Goal: Transaction & Acquisition: Download file/media

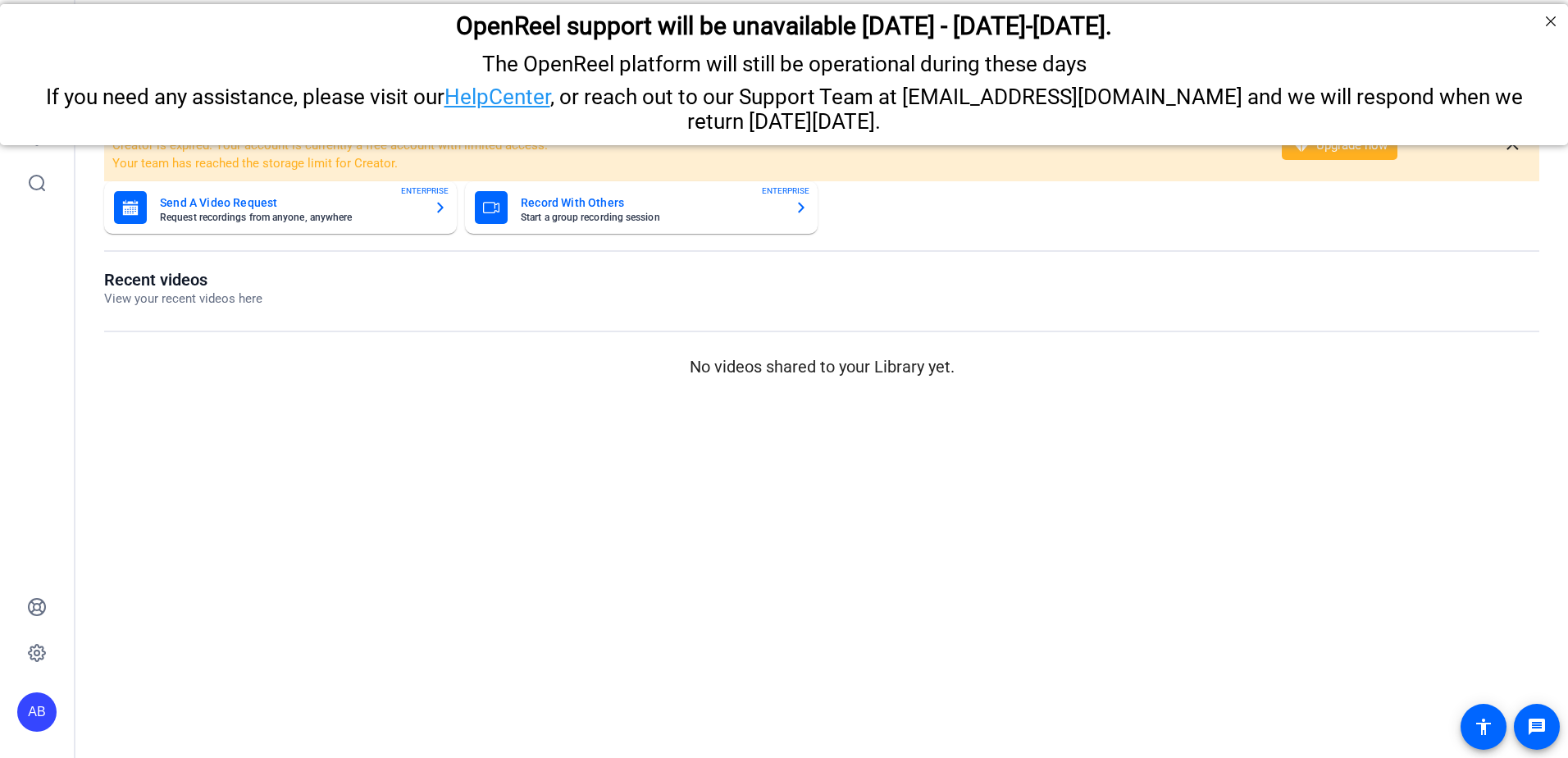
drag, startPoint x: 39, startPoint y: 143, endPoint x: 41, endPoint y: 134, distance: 9.2
click at [41, 134] on div "If you need any assistance, please visit our HelpCenter , or reach out to our S…" at bounding box center [784, 109] width 1527 height 49
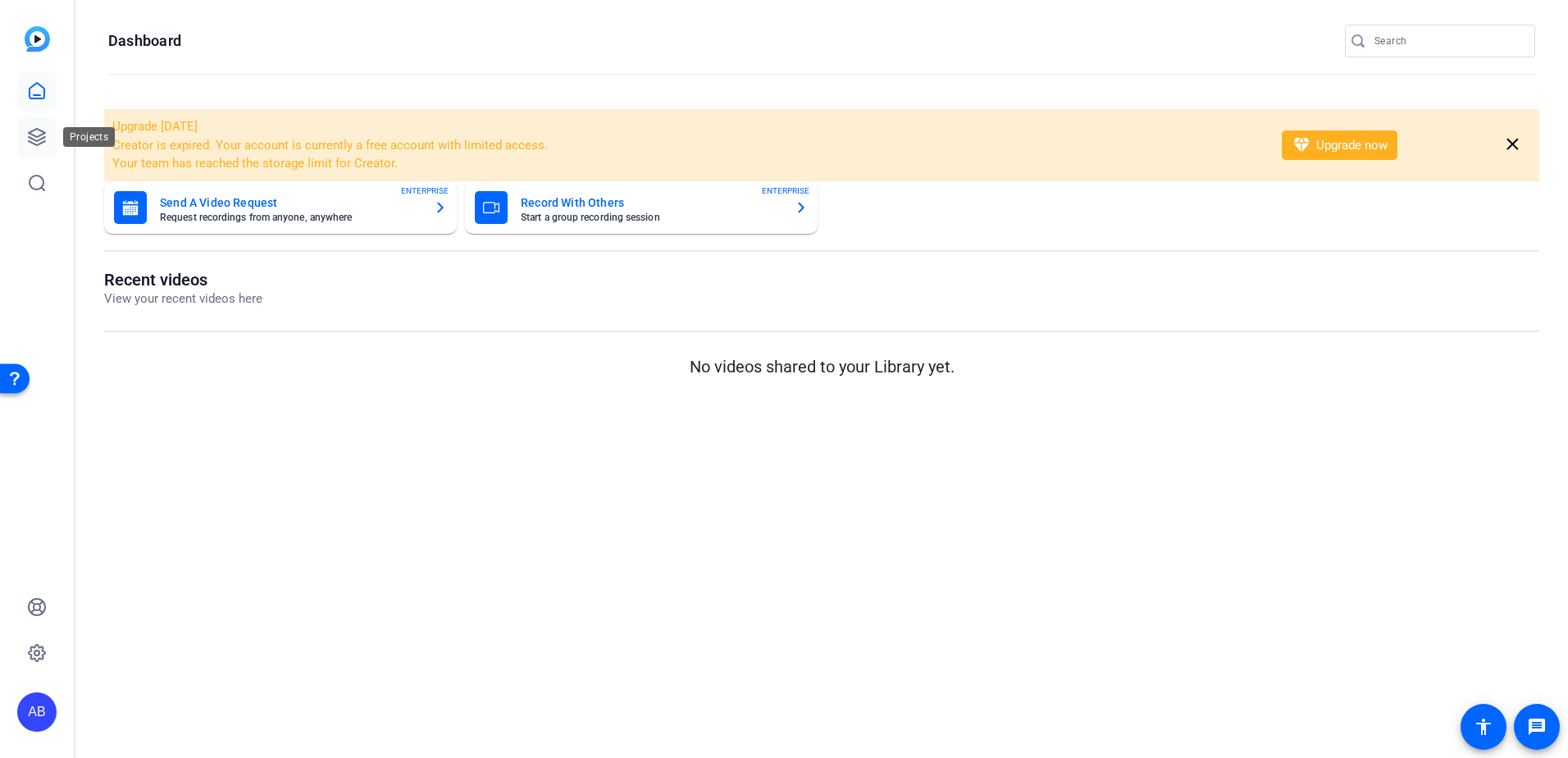
click at [38, 134] on icon at bounding box center [37, 137] width 20 height 20
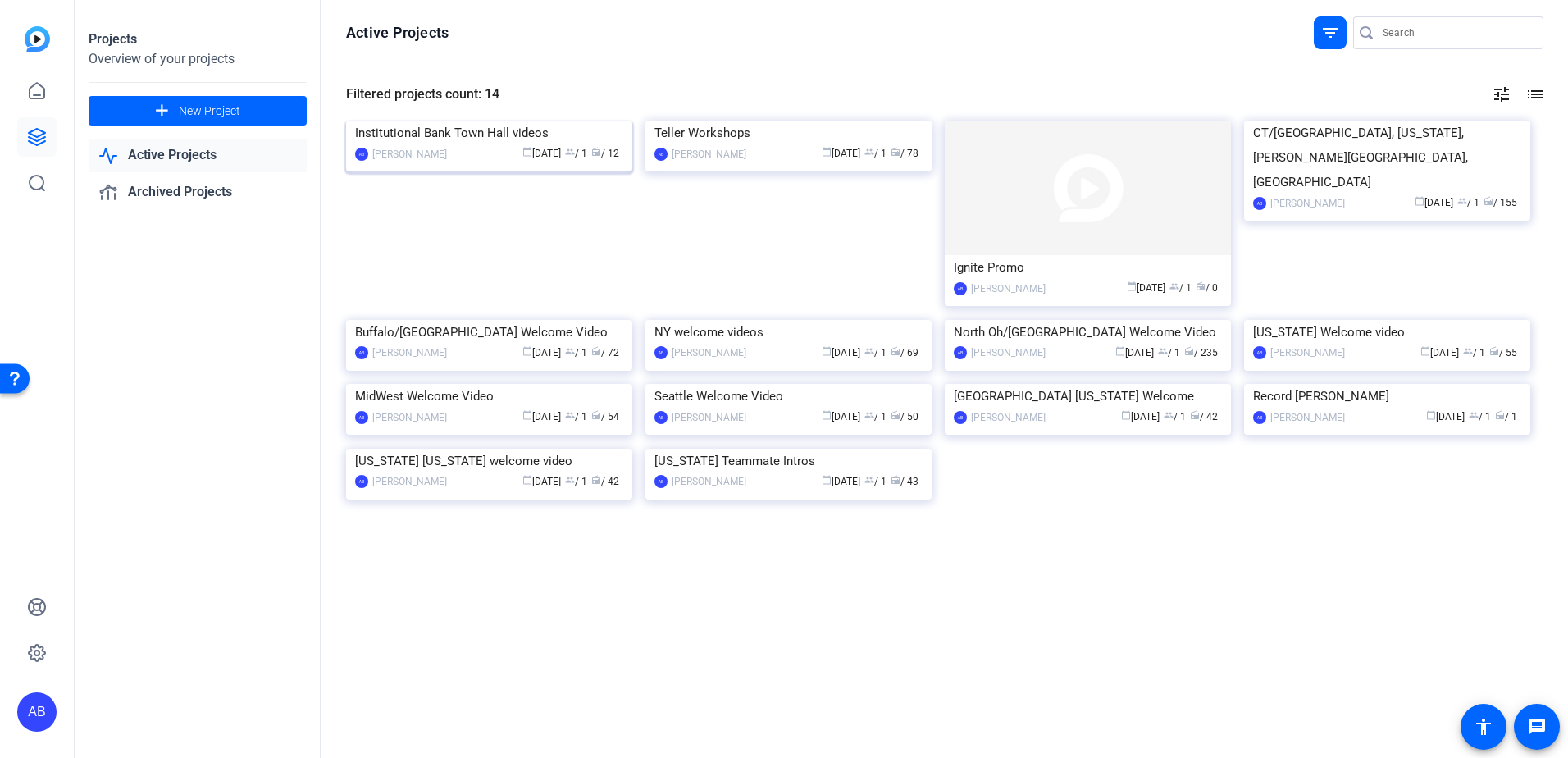
click at [478, 121] on img at bounding box center [489, 121] width 287 height 0
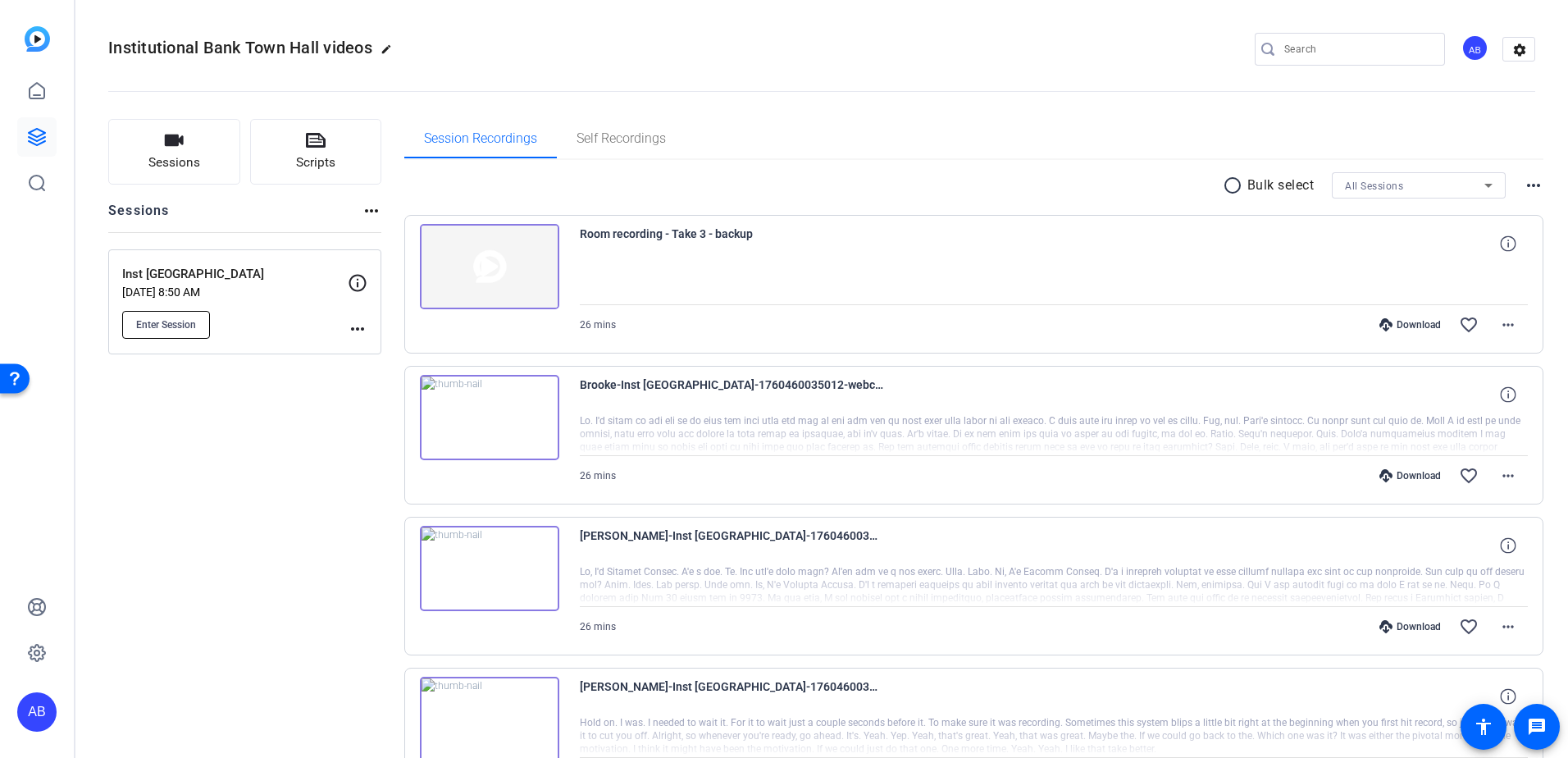
click at [195, 322] on span "Enter Session" at bounding box center [166, 324] width 60 height 13
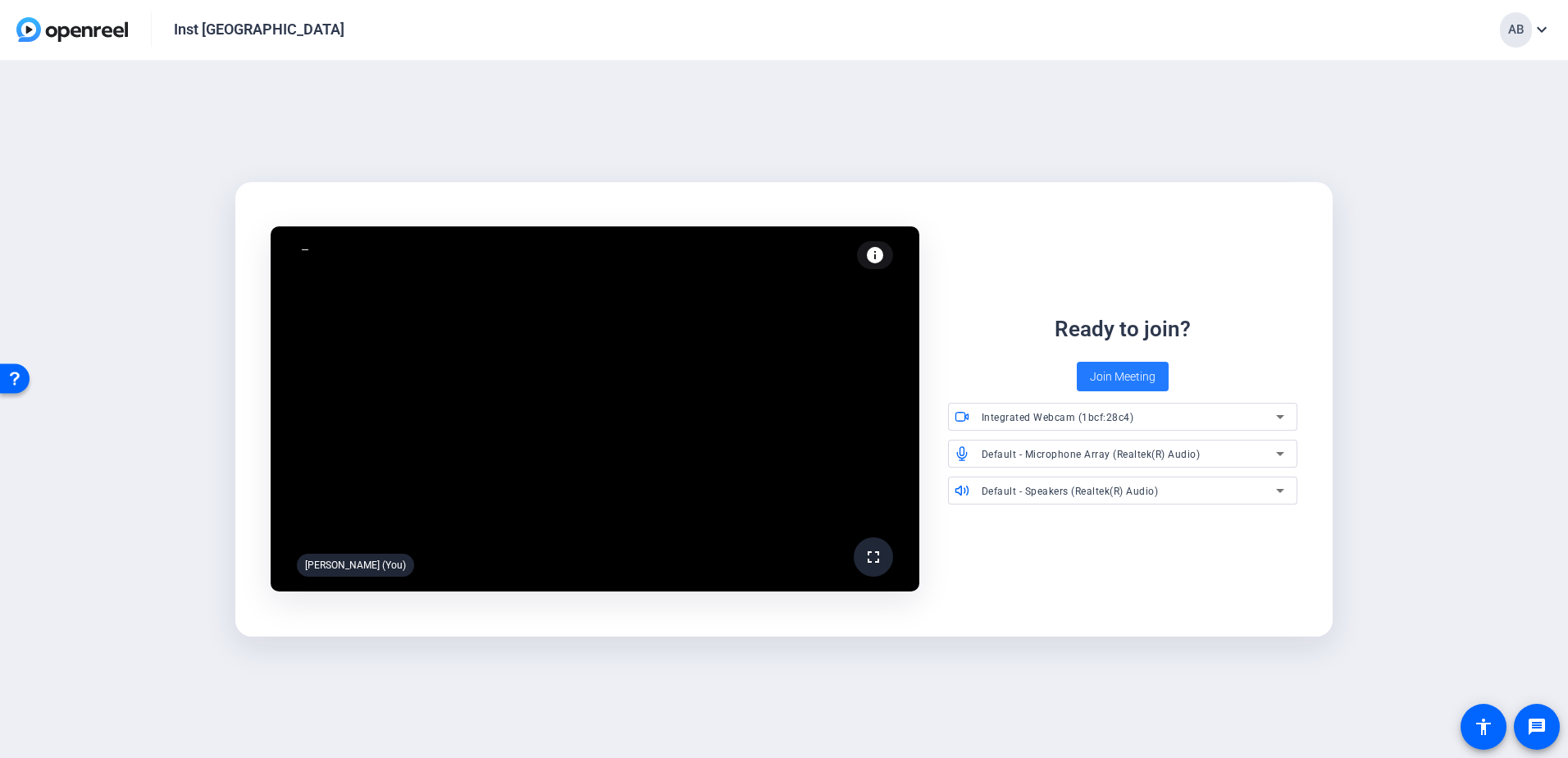
click at [1111, 369] on span "Join Meeting" at bounding box center [1122, 377] width 66 height 17
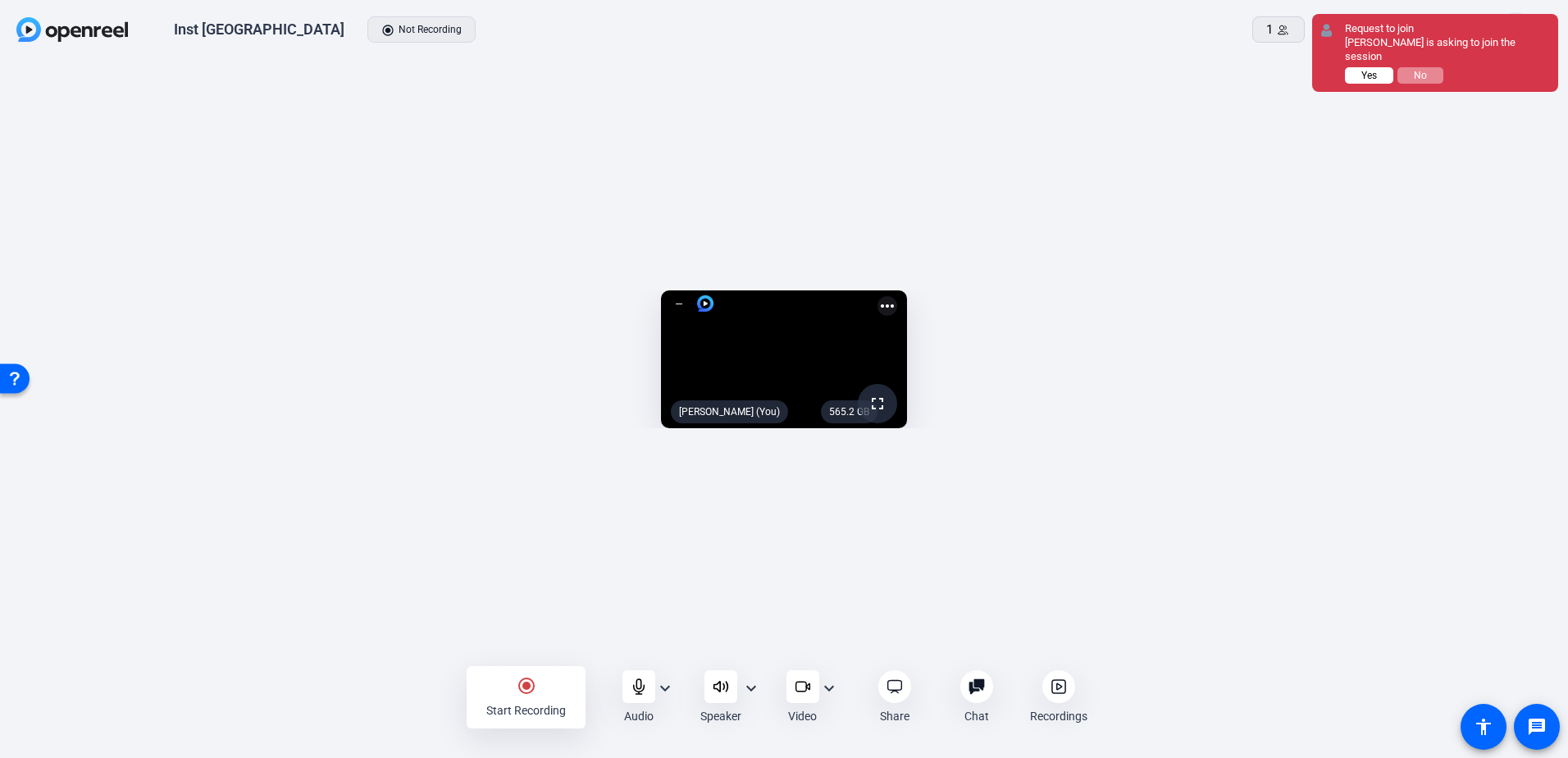
click at [1374, 70] on span "Yes" at bounding box center [1370, 75] width 16 height 11
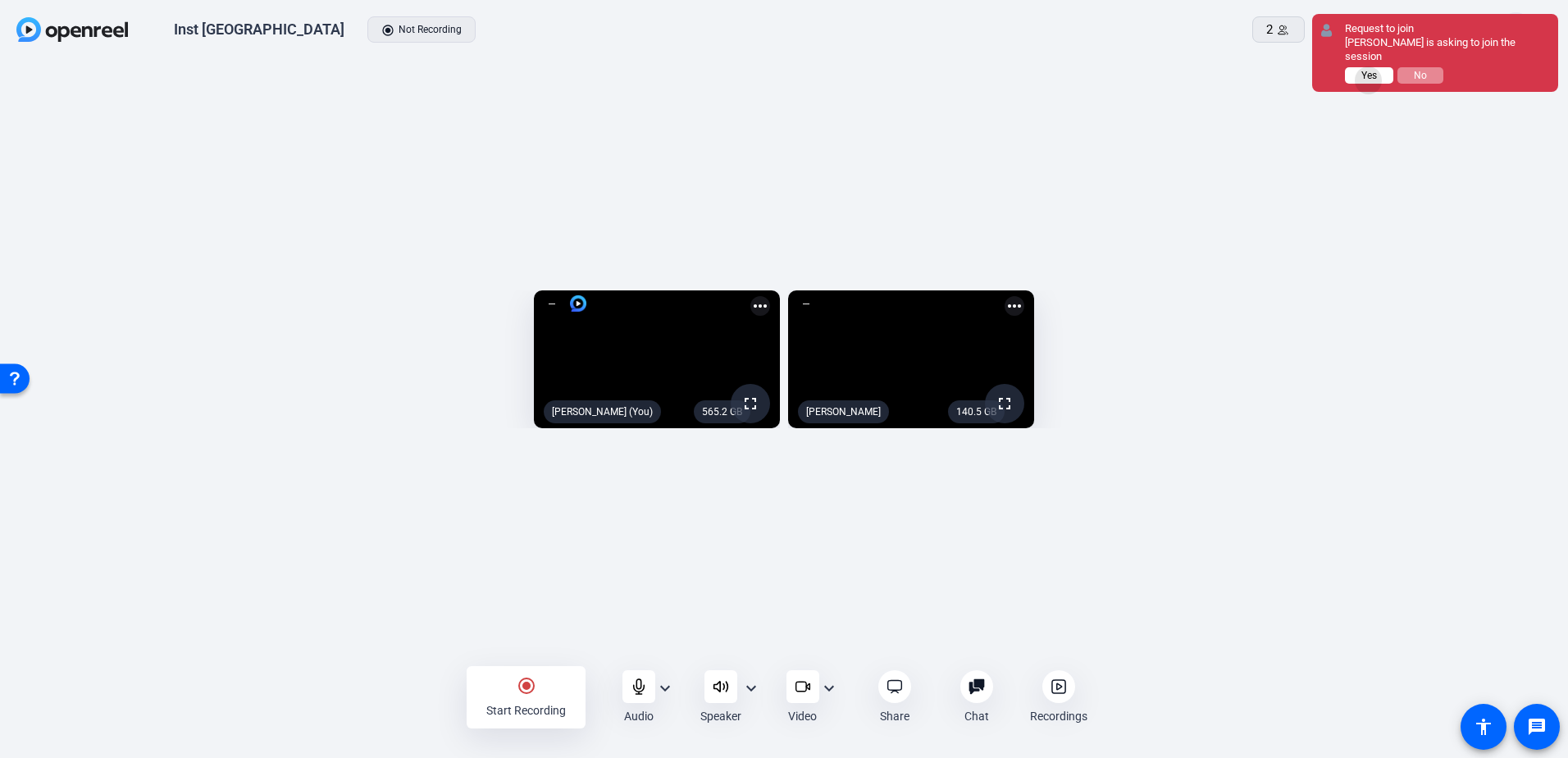
click at [1371, 81] on span "Yes" at bounding box center [1370, 75] width 16 height 11
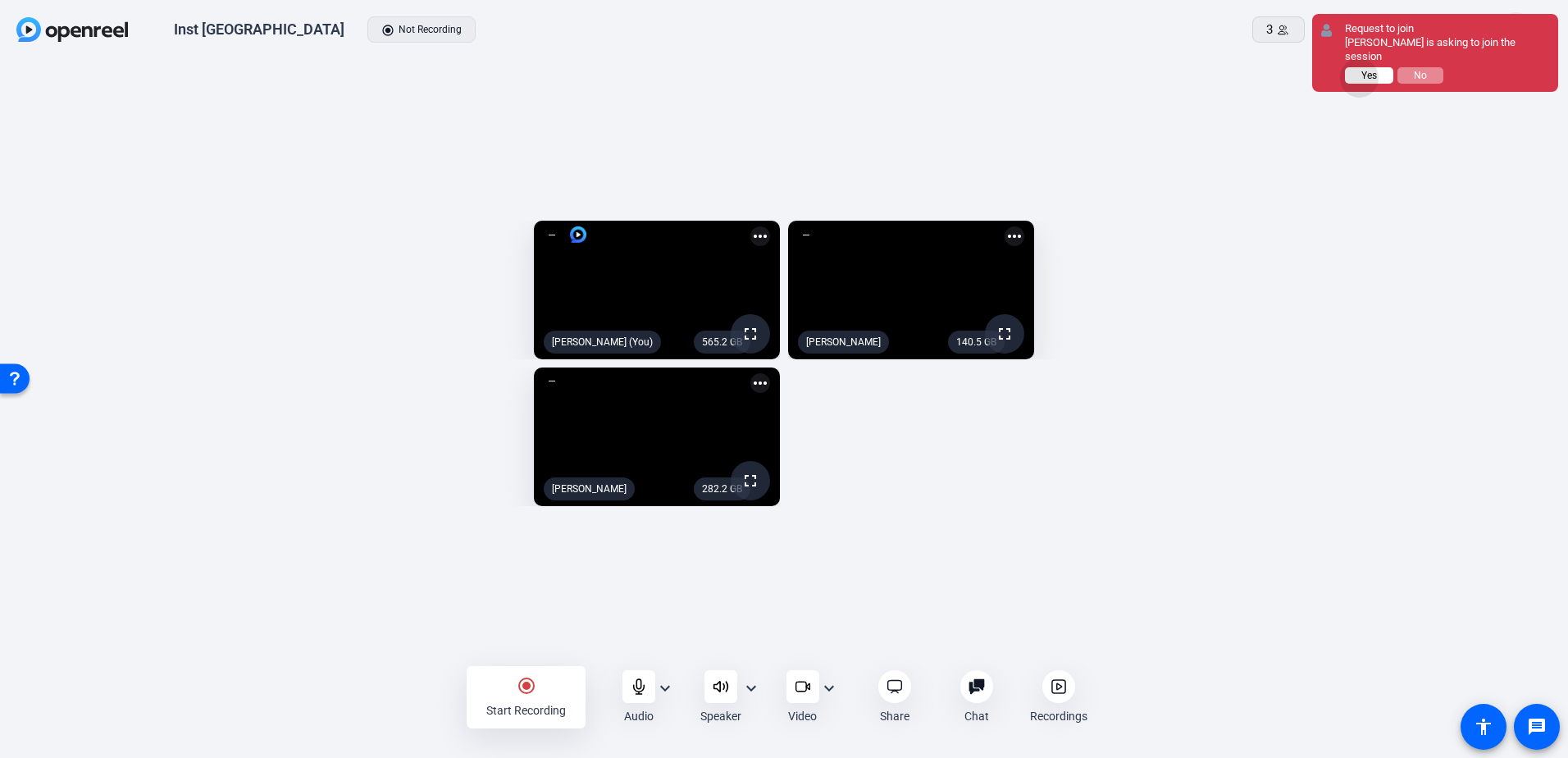
click at [1362, 79] on span "Yes" at bounding box center [1370, 75] width 16 height 11
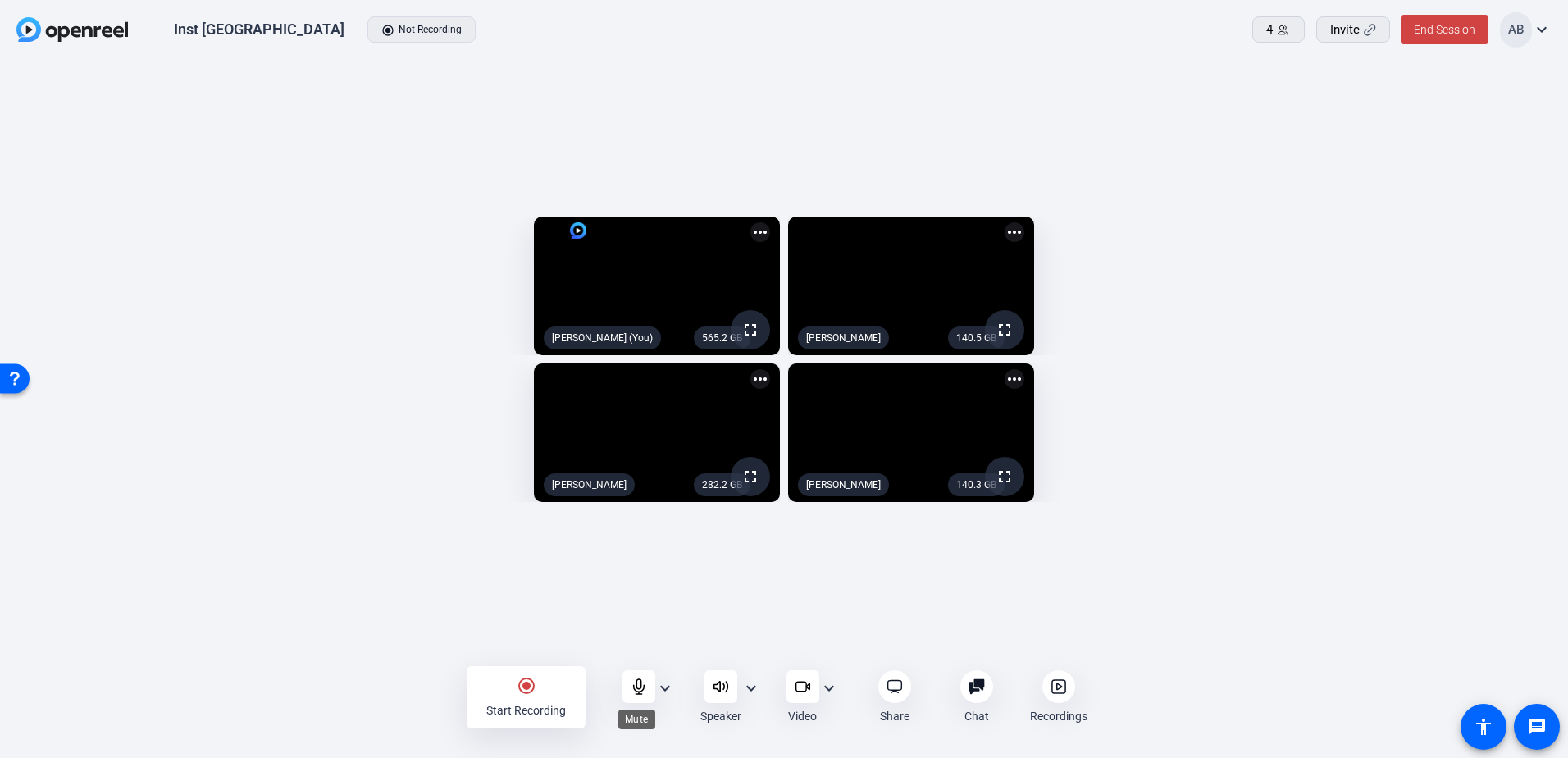
click at [638, 690] on icon at bounding box center [639, 686] width 17 height 17
click at [642, 695] on div at bounding box center [639, 686] width 33 height 33
click at [547, 699] on div "radio_button_checked Start Recording" at bounding box center [526, 696] width 119 height 62
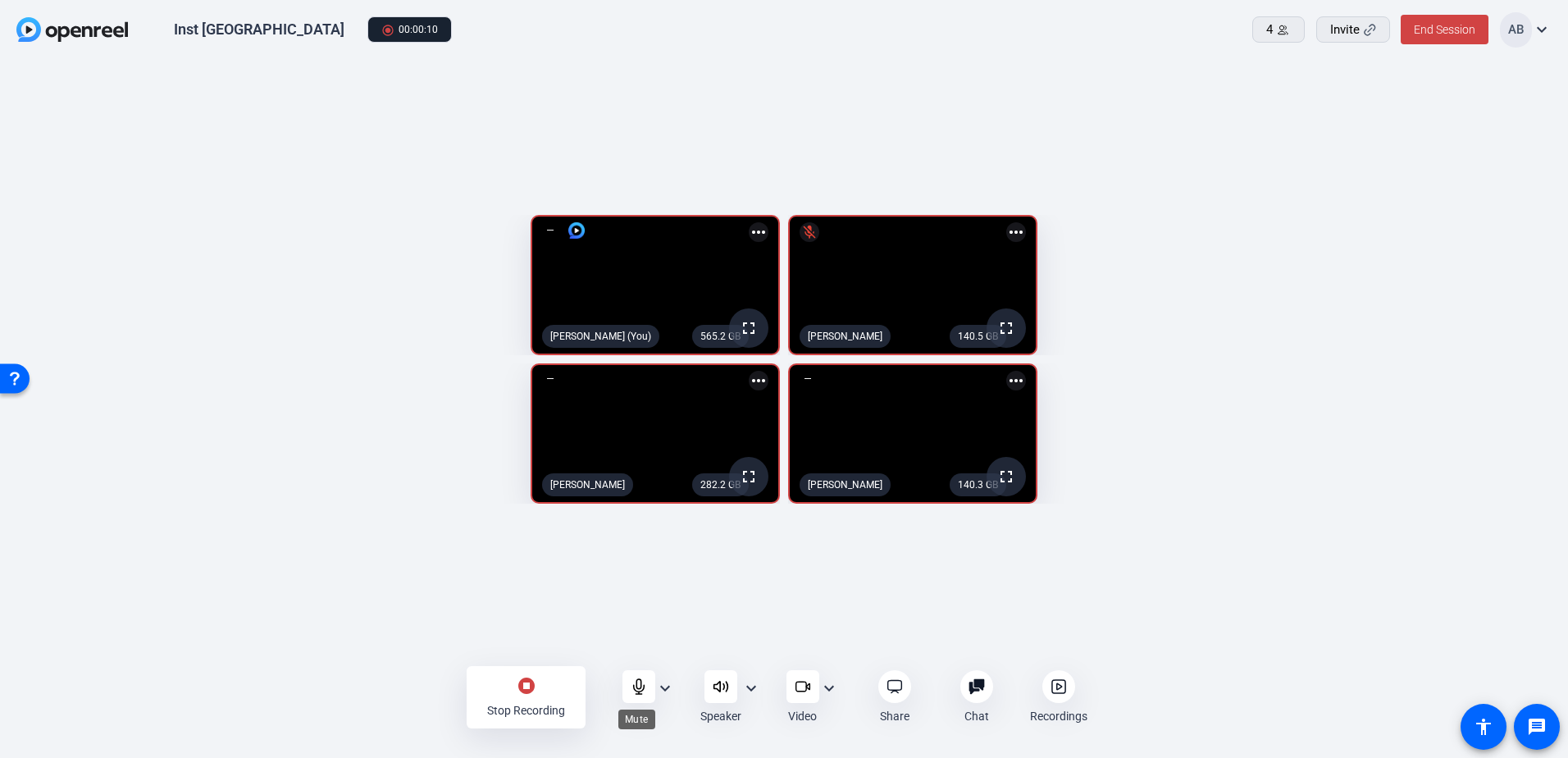
click at [627, 685] on div at bounding box center [639, 686] width 33 height 33
click at [533, 696] on div "stop_circle Stop Recording" at bounding box center [526, 696] width 119 height 62
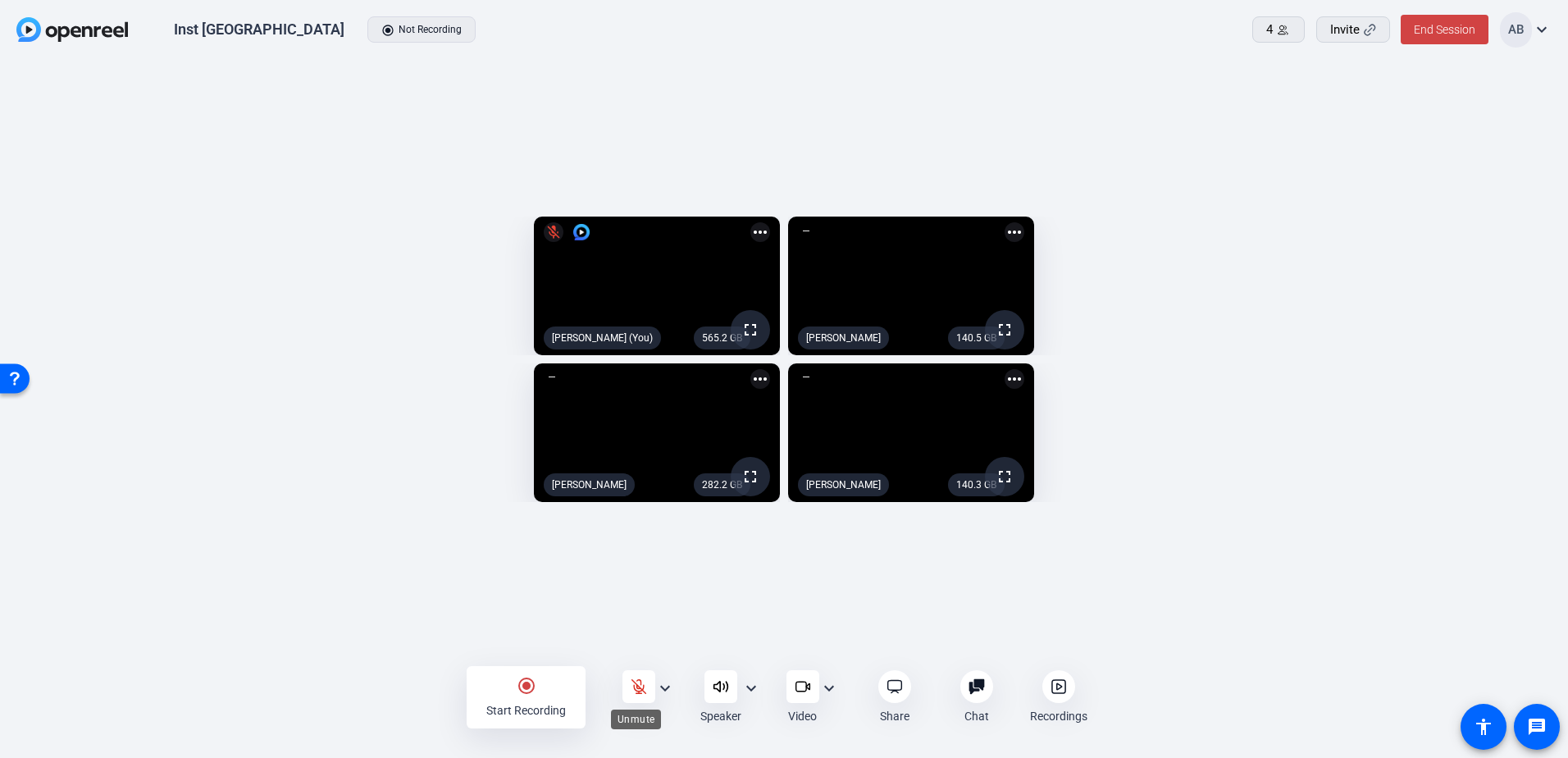
click at [633, 686] on icon at bounding box center [639, 686] width 14 height 14
click at [532, 700] on div "radio_button_checked Start Recording" at bounding box center [526, 696] width 119 height 62
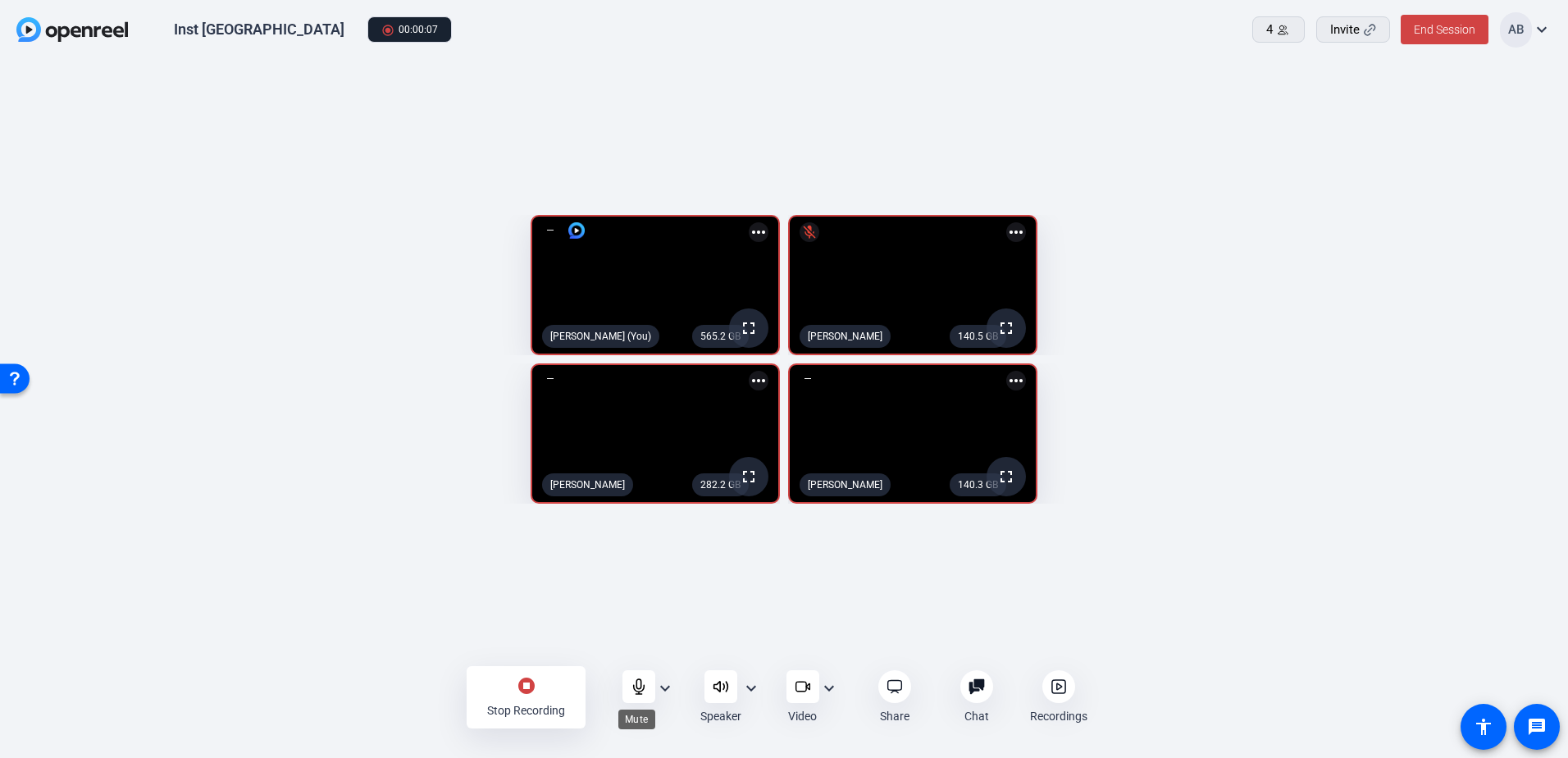
click at [629, 689] on div at bounding box center [639, 686] width 33 height 33
click at [550, 686] on div "stop_circle Stop Recording" at bounding box center [526, 696] width 119 height 62
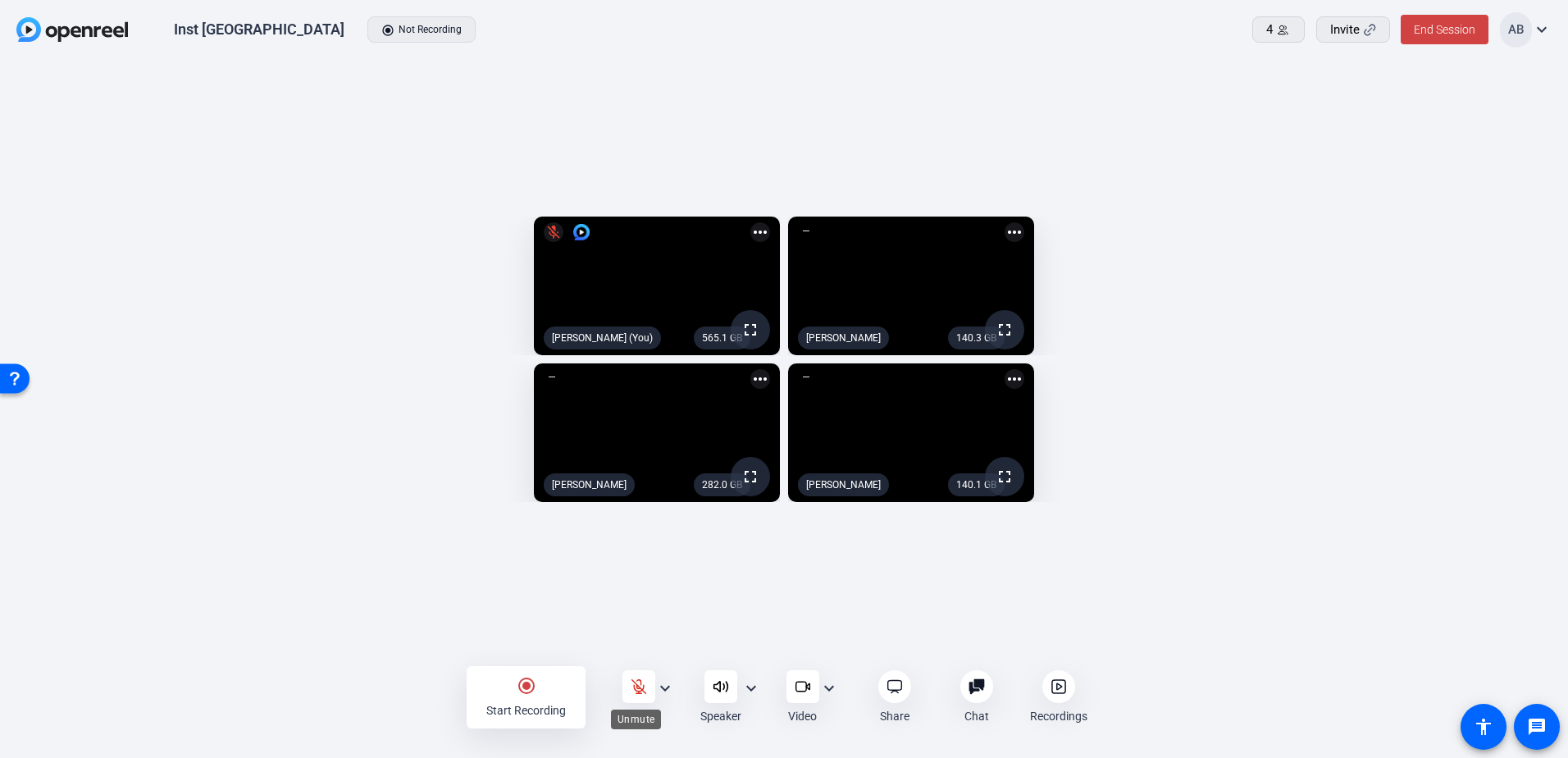
click at [638, 688] on icon at bounding box center [639, 686] width 14 height 14
click at [558, 700] on div "radio_button_checked Start Recording" at bounding box center [526, 696] width 119 height 62
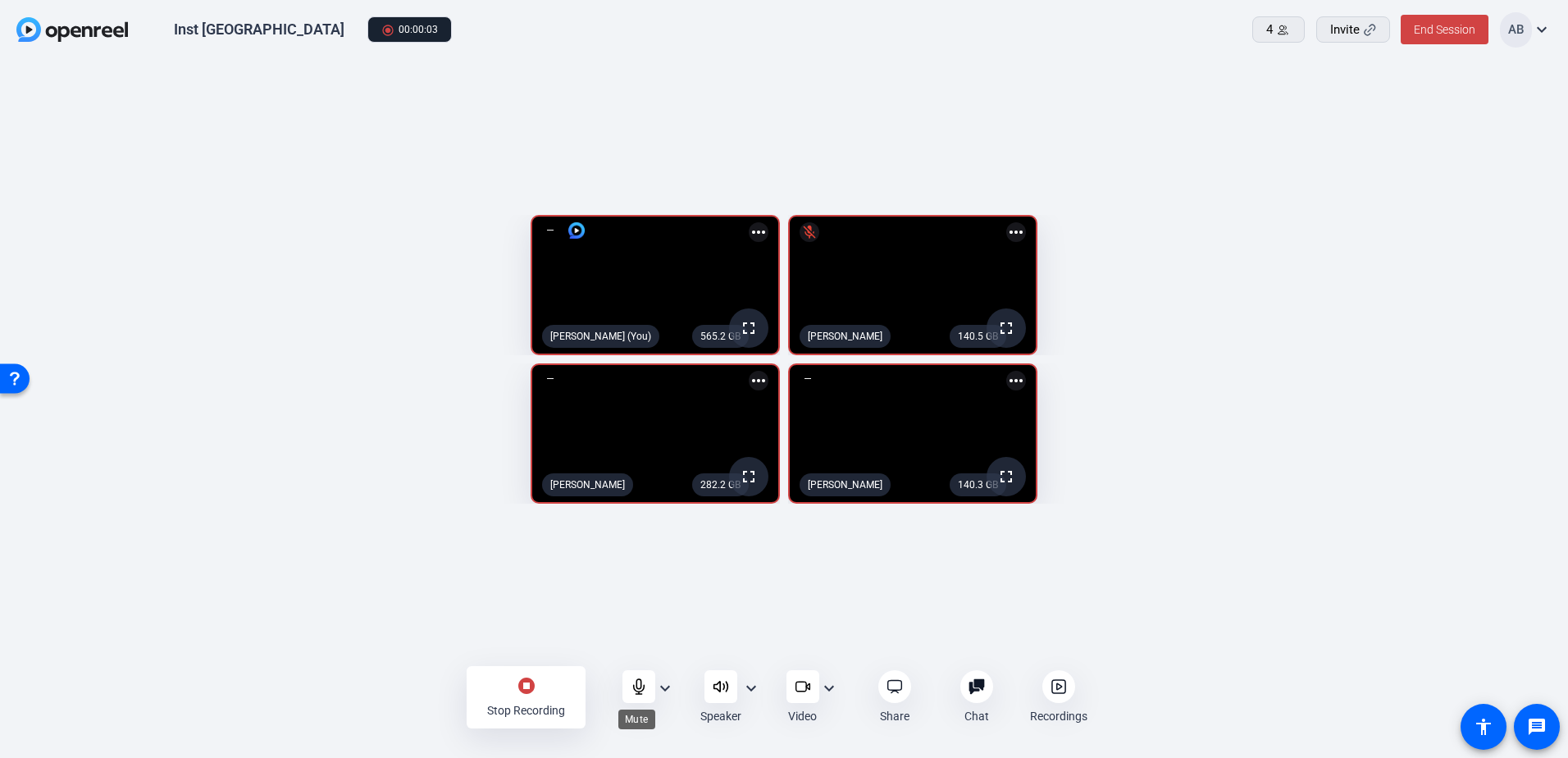
click at [637, 688] on icon at bounding box center [639, 686] width 10 height 15
click at [632, 681] on icon at bounding box center [639, 686] width 17 height 17
click at [553, 693] on div "stop_circle Stop Recording" at bounding box center [526, 696] width 119 height 62
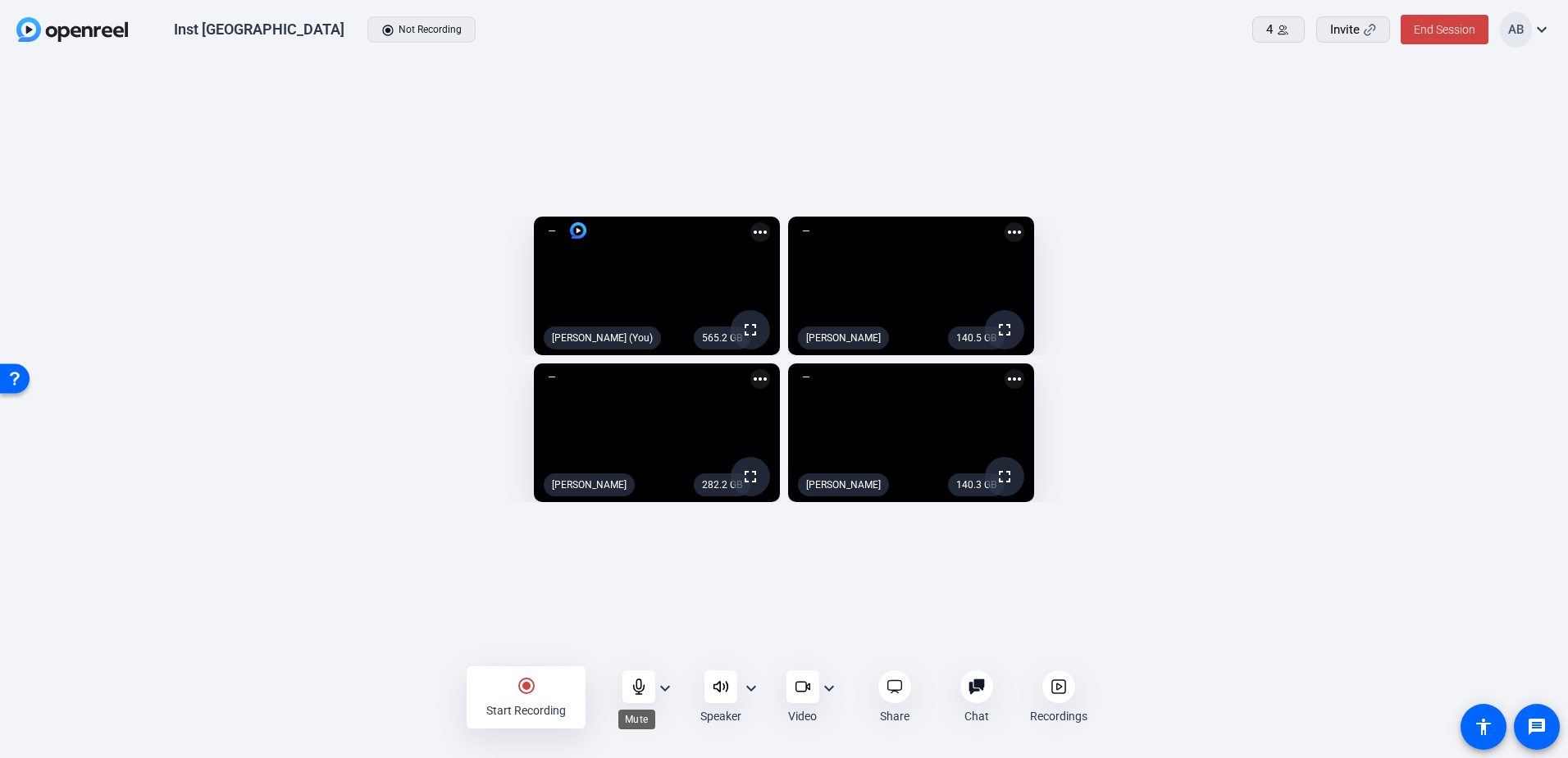
click at [636, 693] on icon at bounding box center [639, 686] width 10 height 15
click at [631, 687] on icon at bounding box center [639, 686] width 17 height 17
click at [549, 689] on div "radio_button_checked Start Recording" at bounding box center [526, 696] width 119 height 62
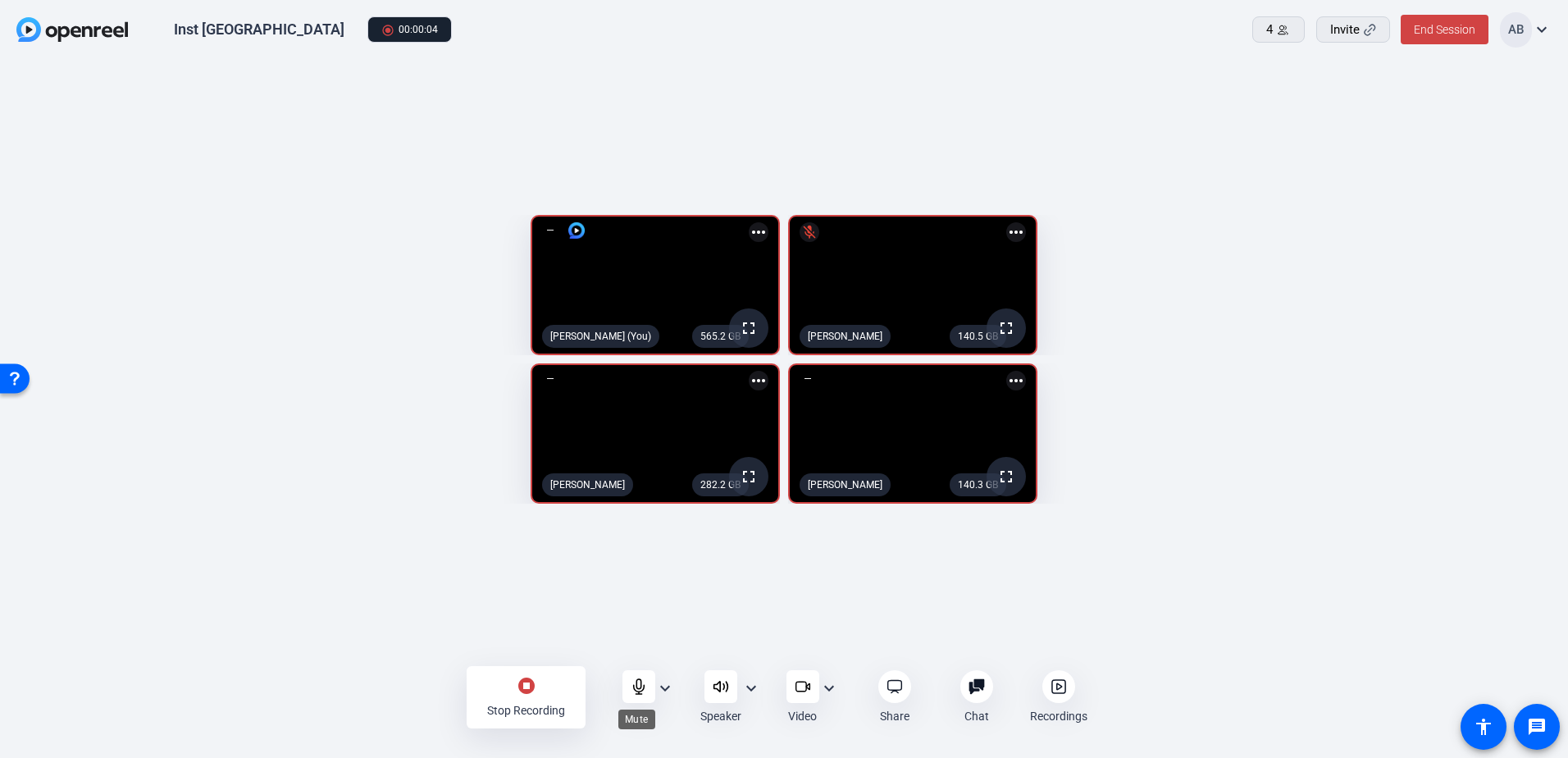
click at [634, 693] on icon at bounding box center [639, 686] width 17 height 17
click at [641, 690] on icon at bounding box center [639, 686] width 10 height 15
click at [641, 690] on icon at bounding box center [639, 686] width 14 height 14
click at [500, 690] on div "stop_circle Stop Recording" at bounding box center [526, 696] width 119 height 62
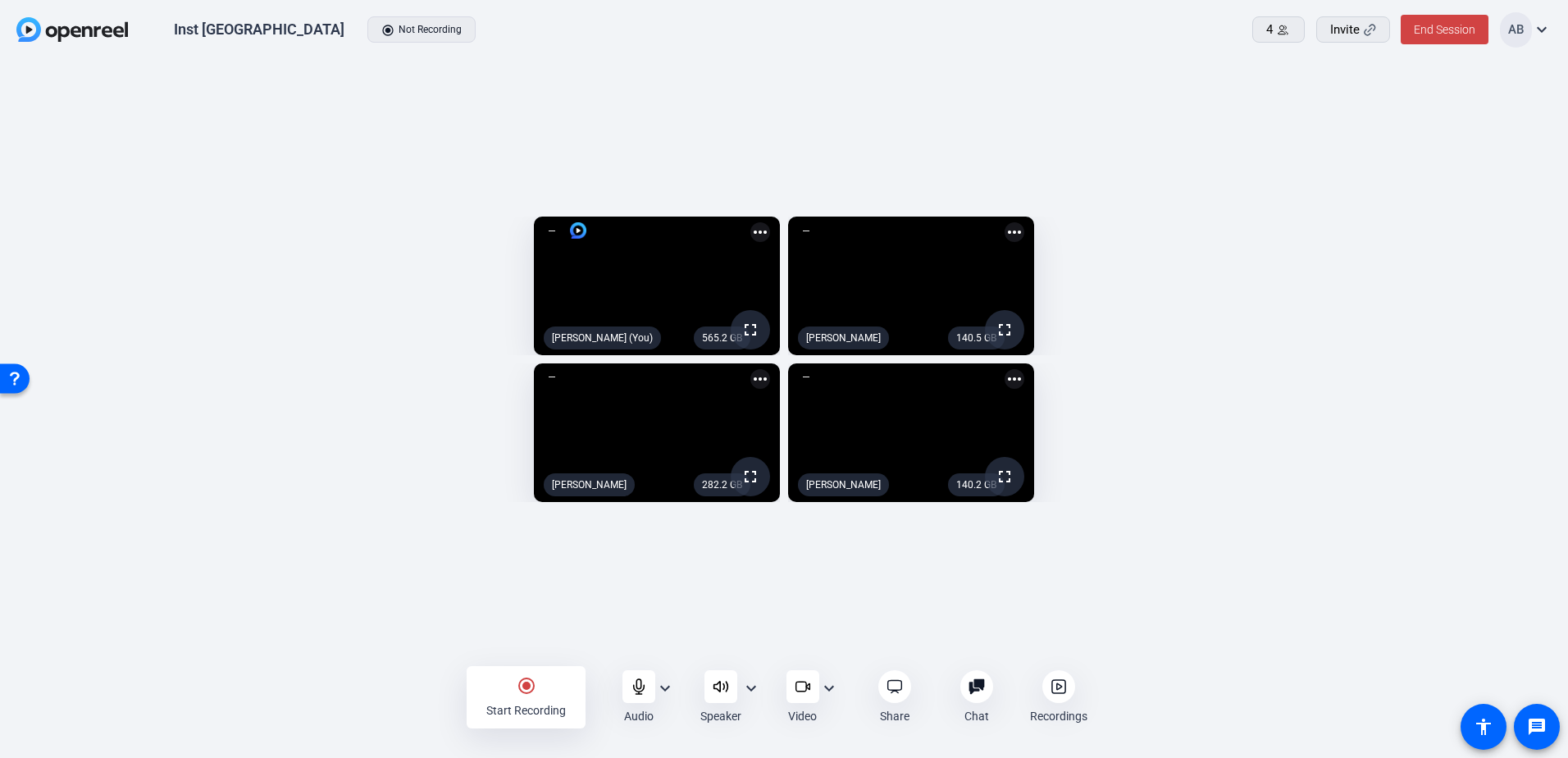
click at [1068, 690] on div at bounding box center [1059, 686] width 33 height 33
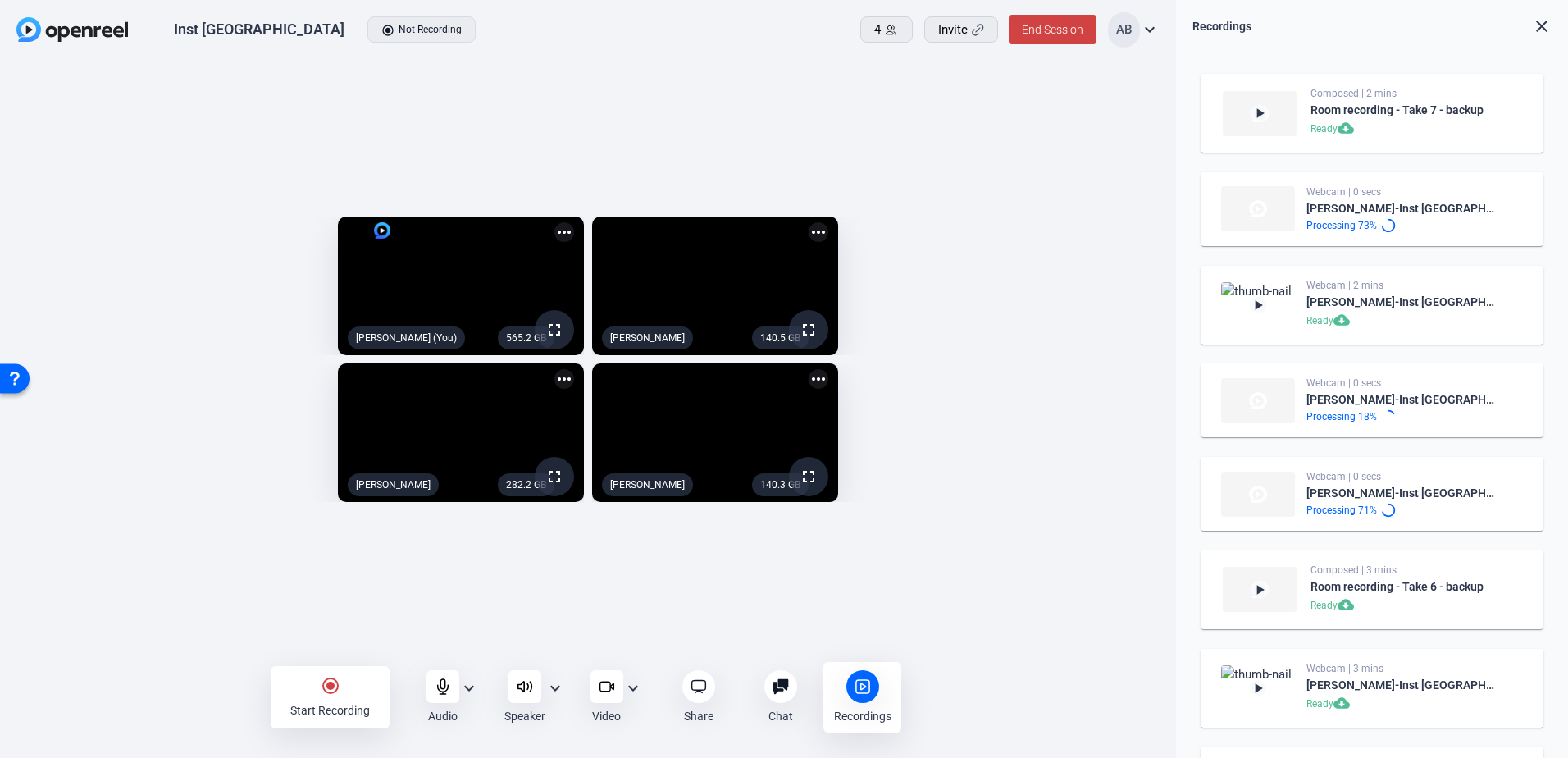
click at [353, 688] on div "radio_button_checked Start Recording" at bounding box center [330, 696] width 119 height 62
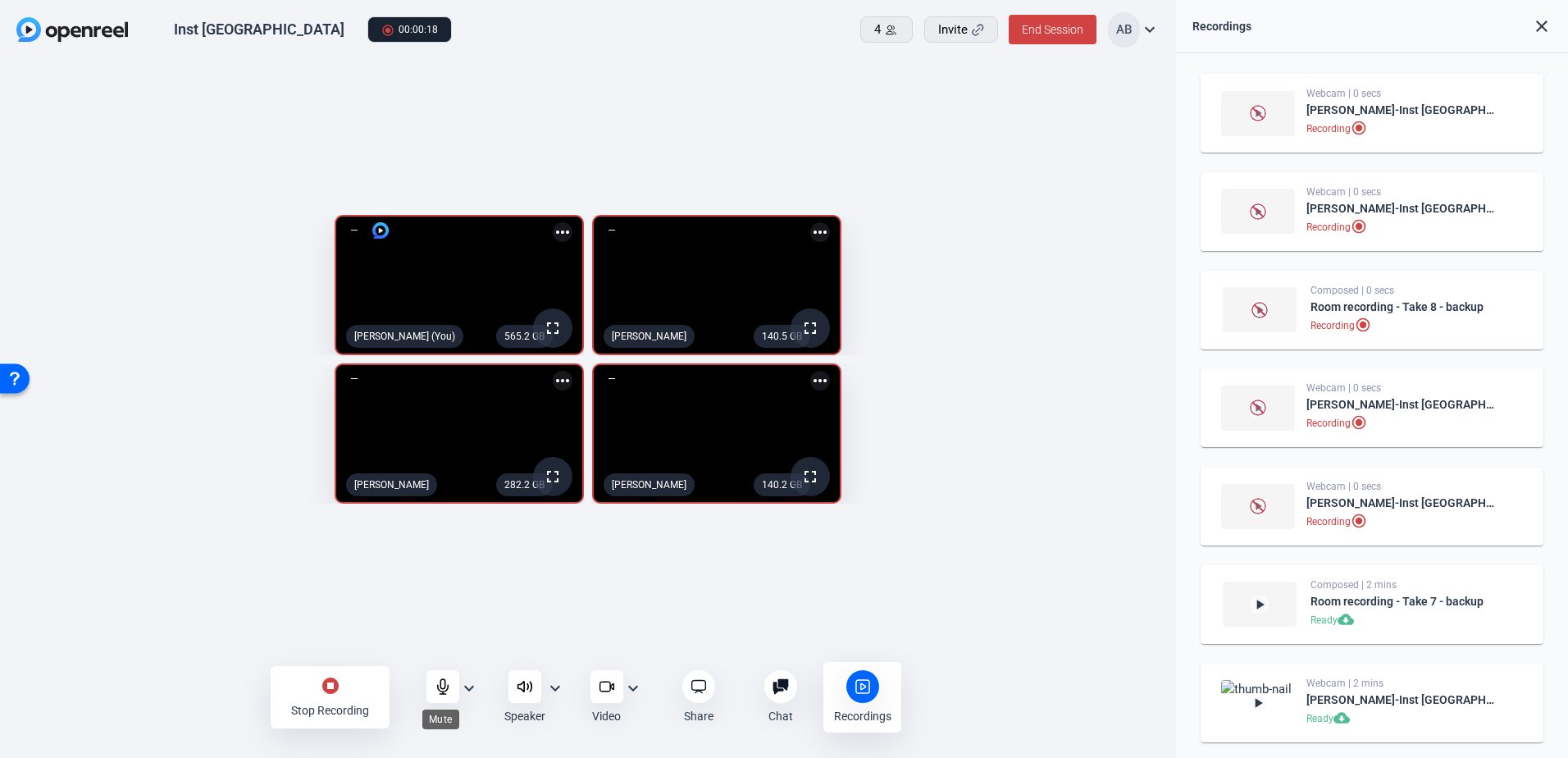
click at [445, 696] on div at bounding box center [443, 686] width 33 height 33
click at [436, 686] on icon at bounding box center [443, 686] width 17 height 17
click at [431, 689] on div at bounding box center [443, 686] width 33 height 33
click at [781, 680] on icon at bounding box center [781, 686] width 16 height 16
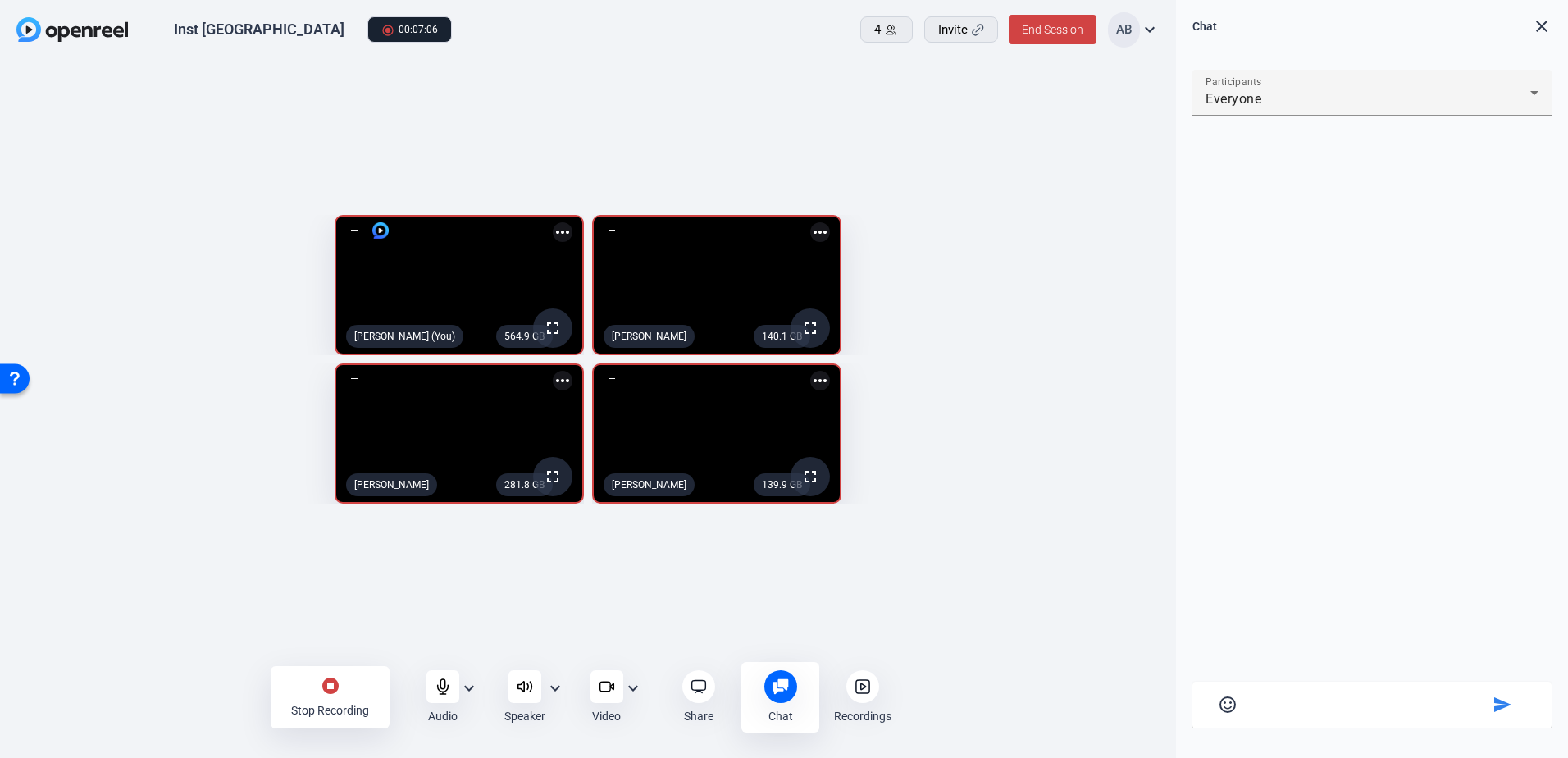
click at [1319, 694] on textarea at bounding box center [1372, 701] width 233 height 15
type textarea "Executing on a deal like this"
drag, startPoint x: 1433, startPoint y: 706, endPoint x: 1052, endPoint y: 670, distance: 382.7
click at [1062, 687] on div "Inst Bank Town Hall radio_button_checked 00:07:29 4 Invite End Session AB expan…" at bounding box center [784, 379] width 1568 height 758
click at [326, 693] on mat-icon "stop_circle" at bounding box center [330, 686] width 20 height 20
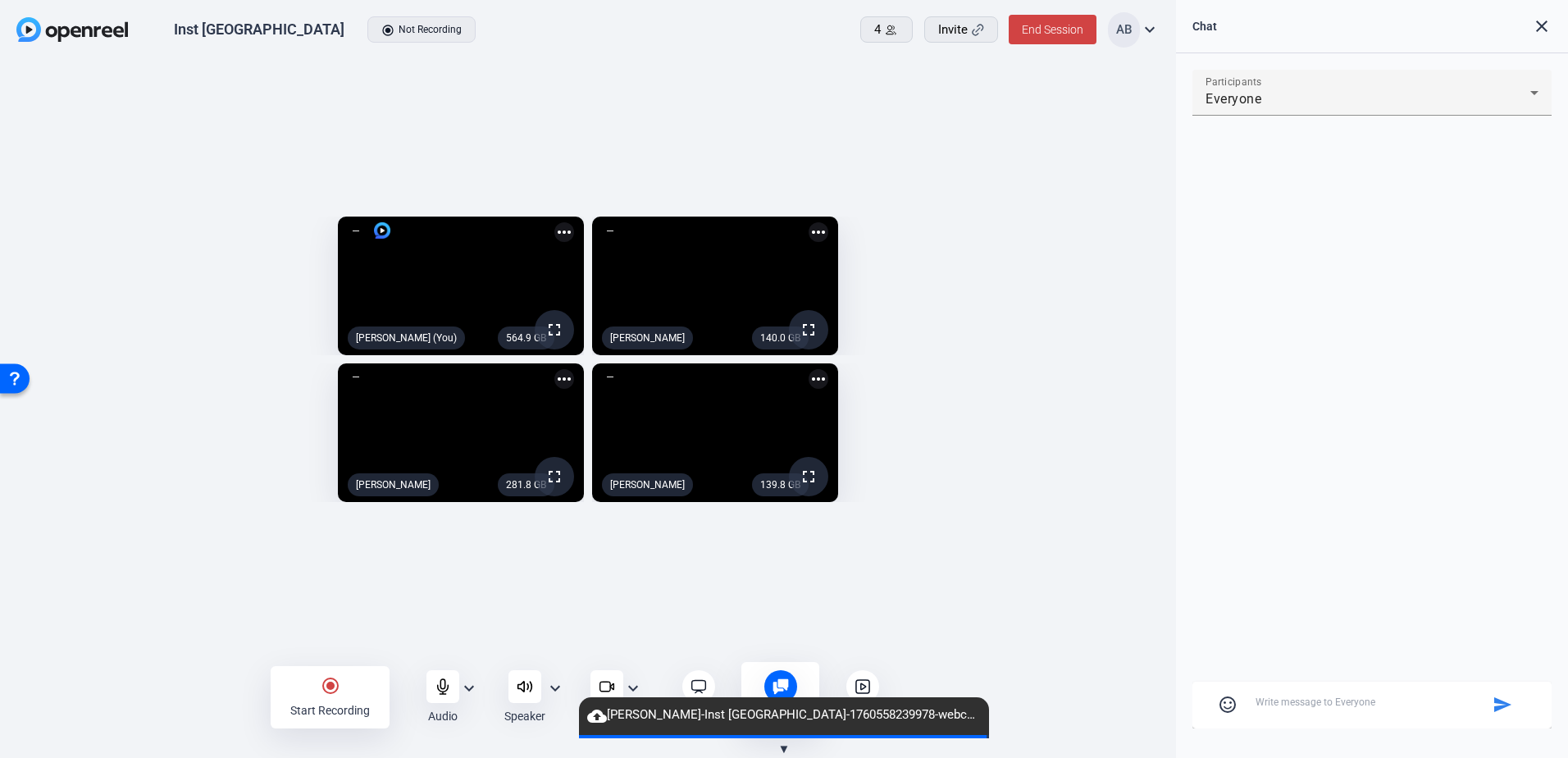
click at [1548, 28] on mat-icon "close" at bounding box center [1542, 26] width 20 height 20
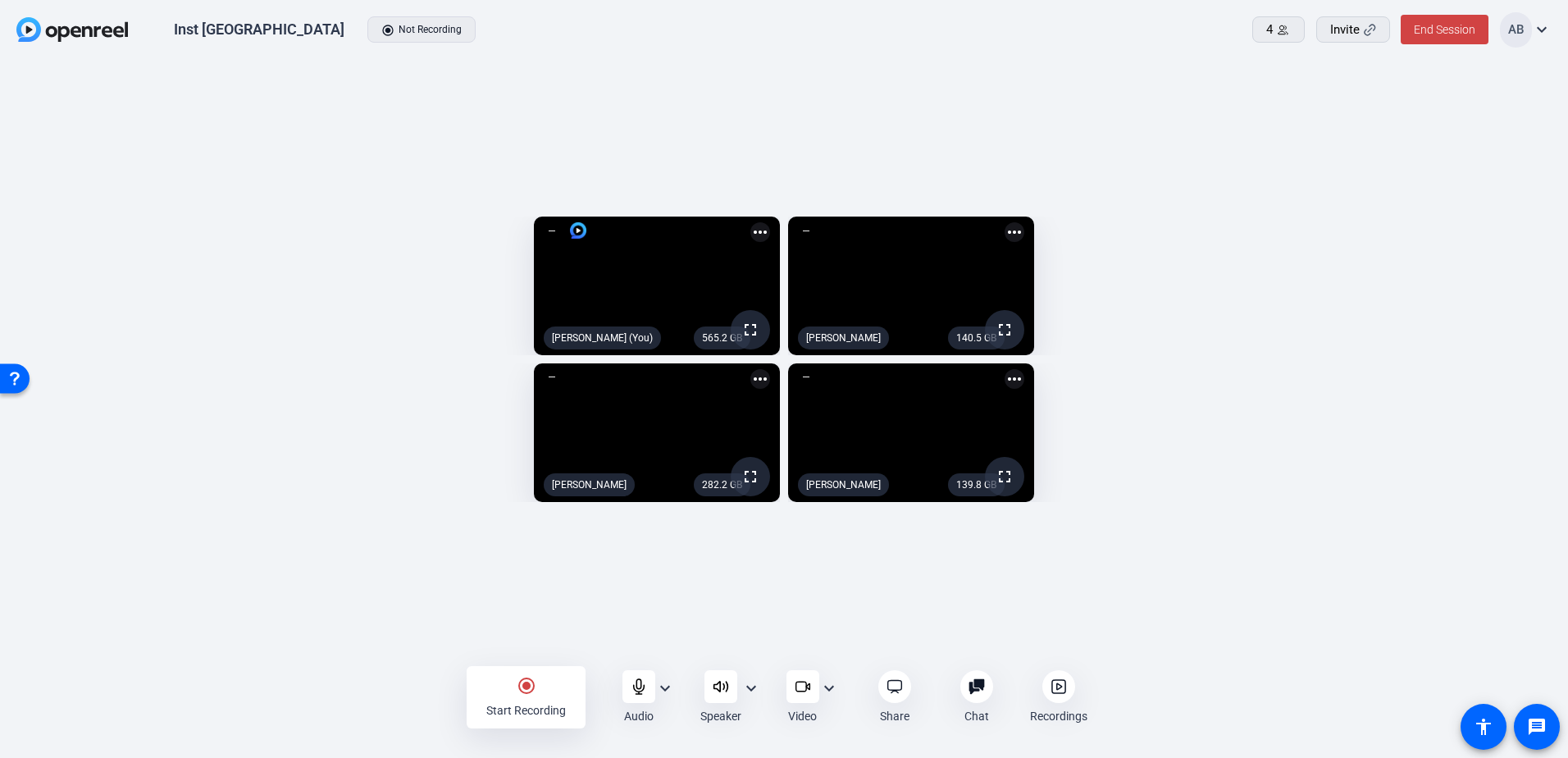
click at [528, 705] on div "Start Recording" at bounding box center [526, 710] width 79 height 17
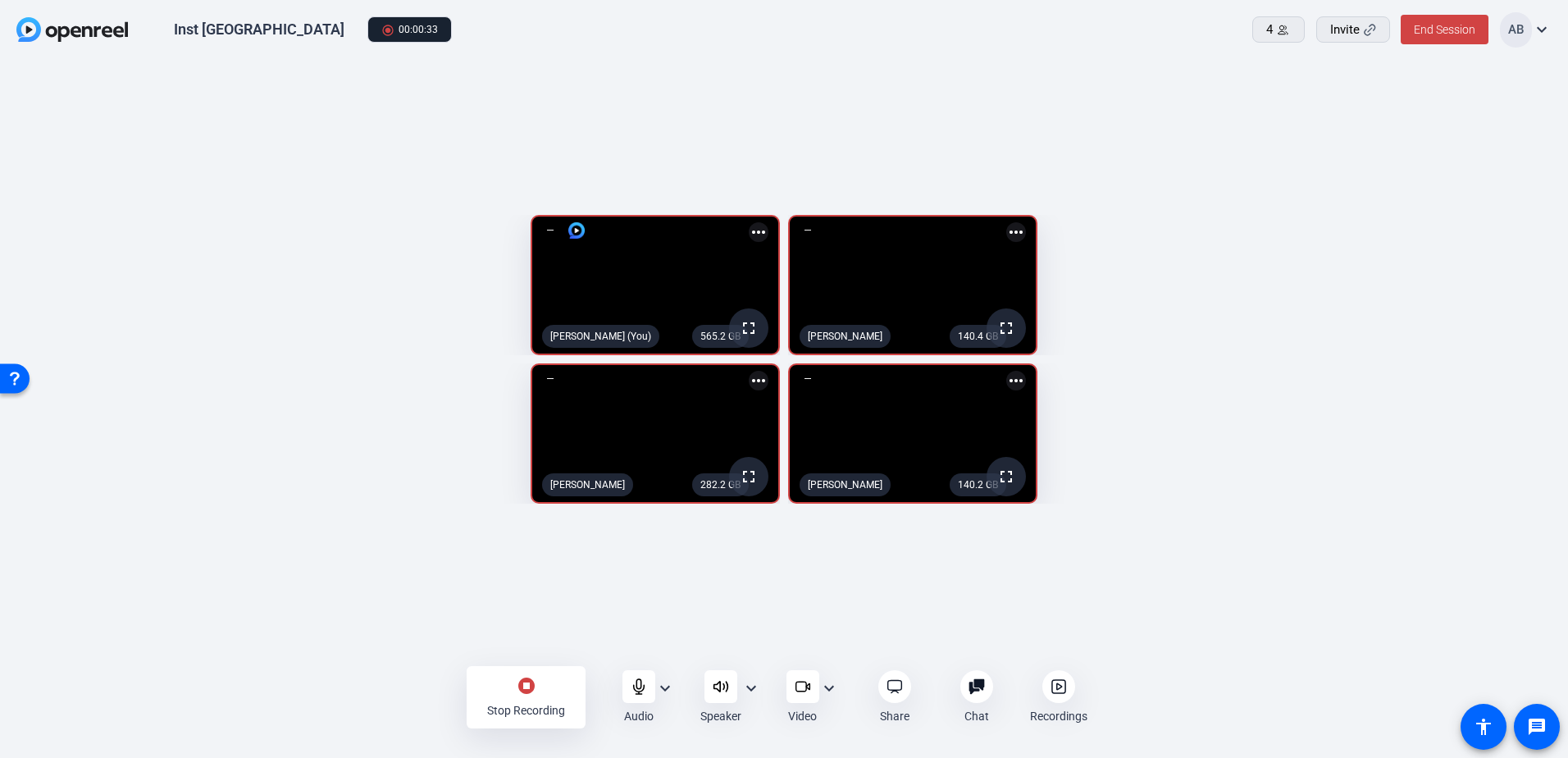
click at [524, 693] on mat-icon "stop_circle" at bounding box center [527, 686] width 20 height 20
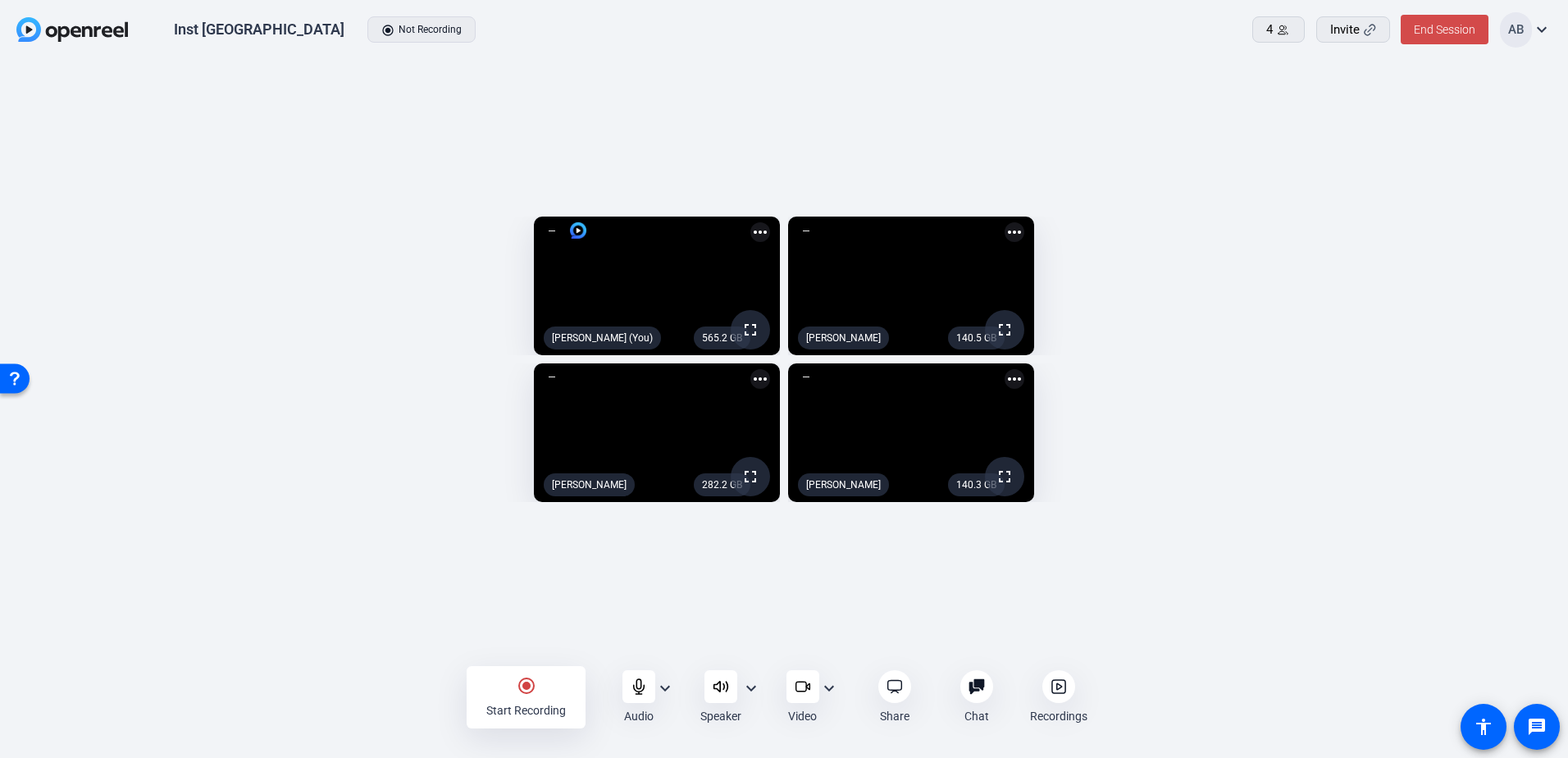
click at [1432, 30] on span "End Session" at bounding box center [1445, 29] width 61 height 13
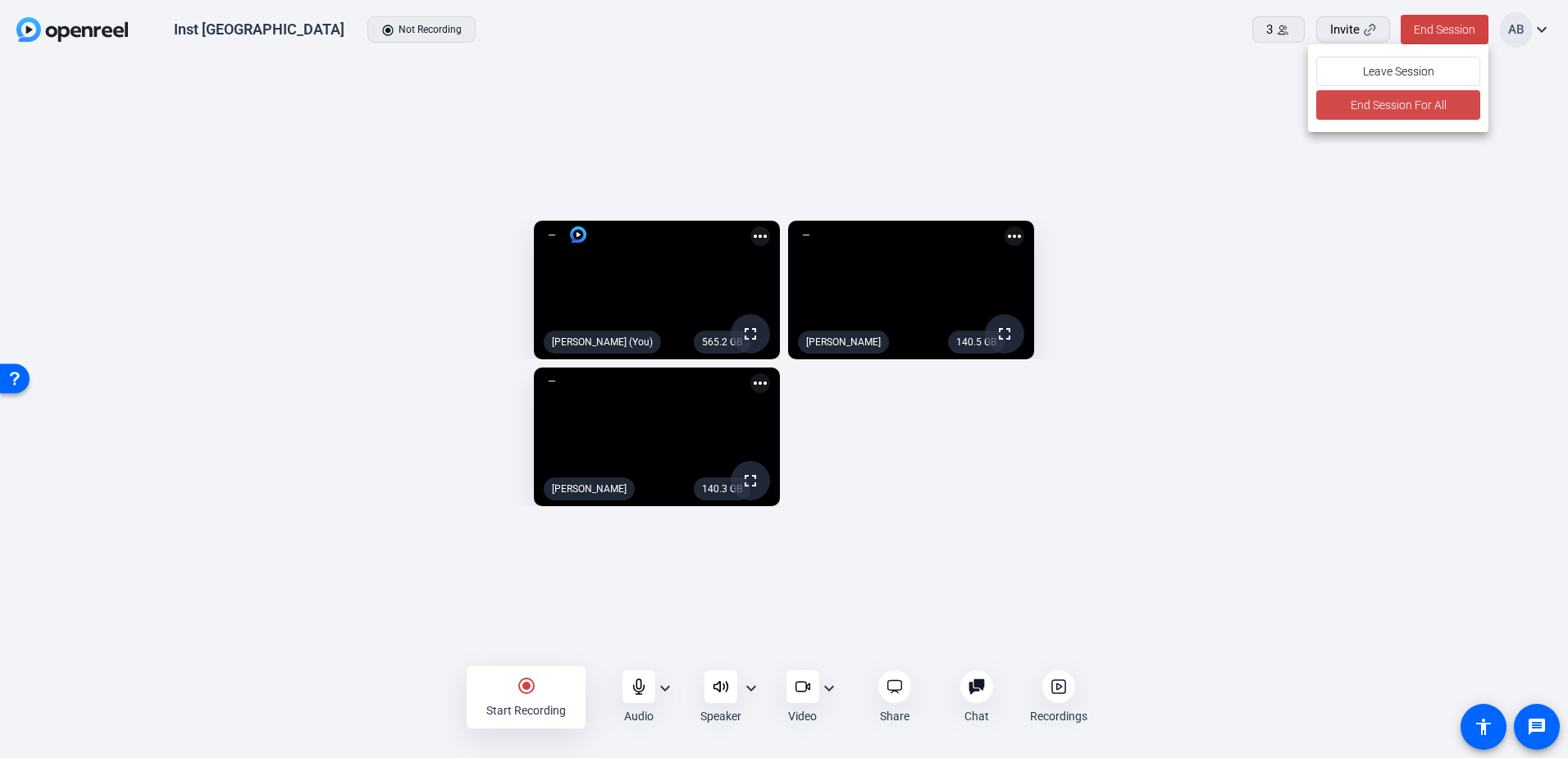
click at [1378, 113] on span "End Session For All" at bounding box center [1399, 105] width 96 height 20
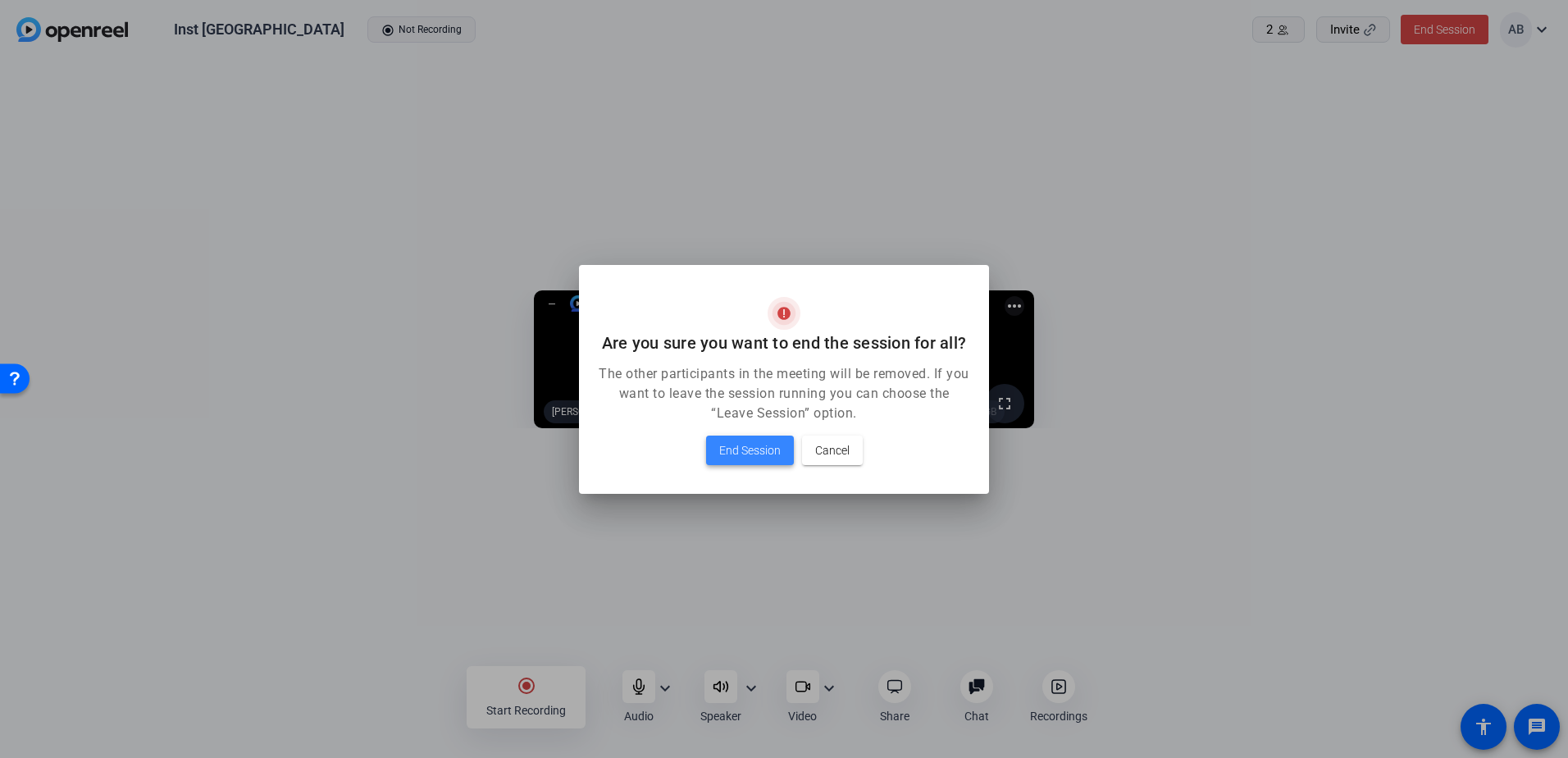
click at [746, 454] on span "End Session" at bounding box center [750, 450] width 61 height 20
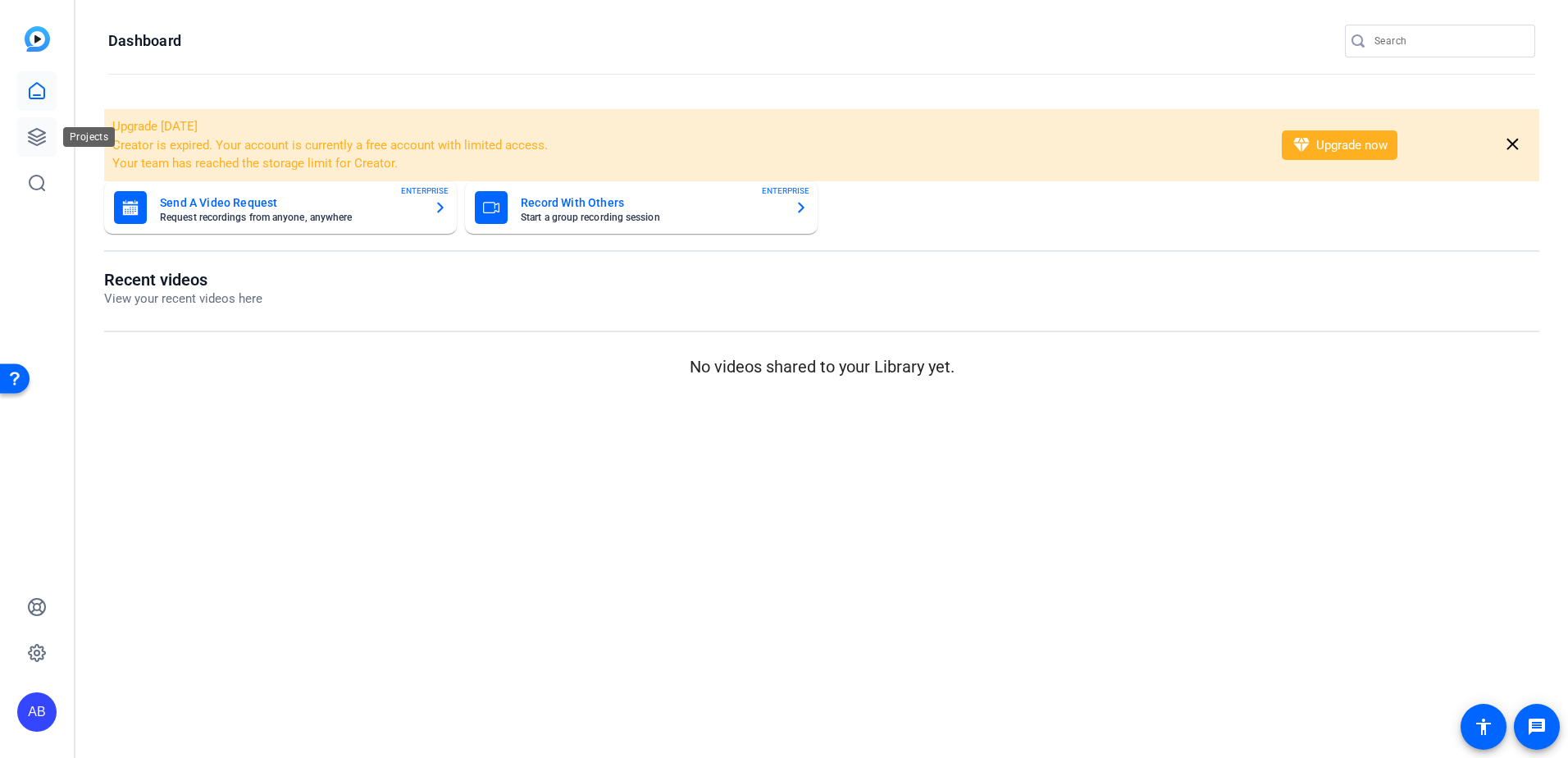
click at [52, 128] on link at bounding box center [37, 136] width 39 height 39
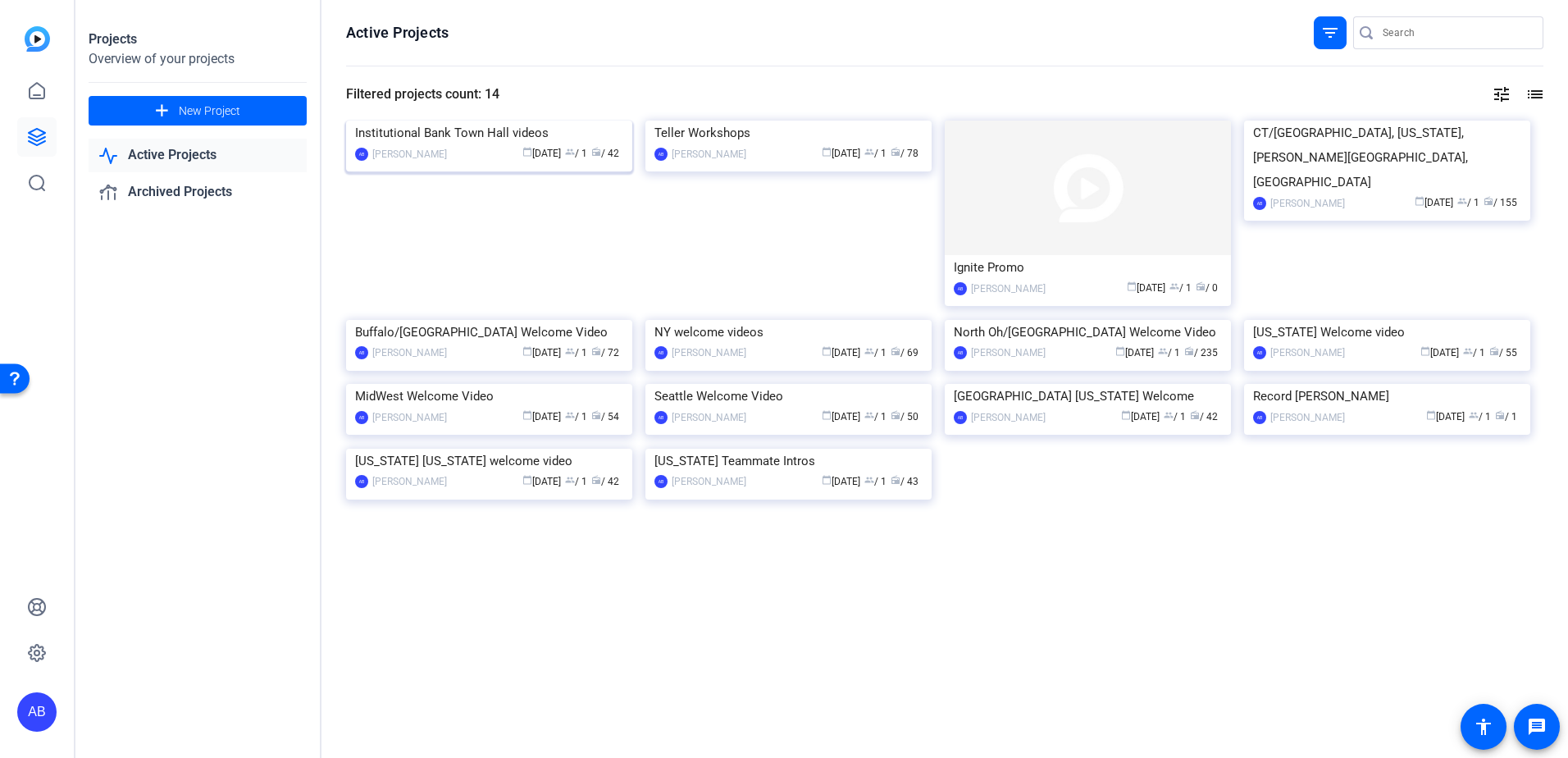
click at [456, 121] on img at bounding box center [489, 121] width 287 height 0
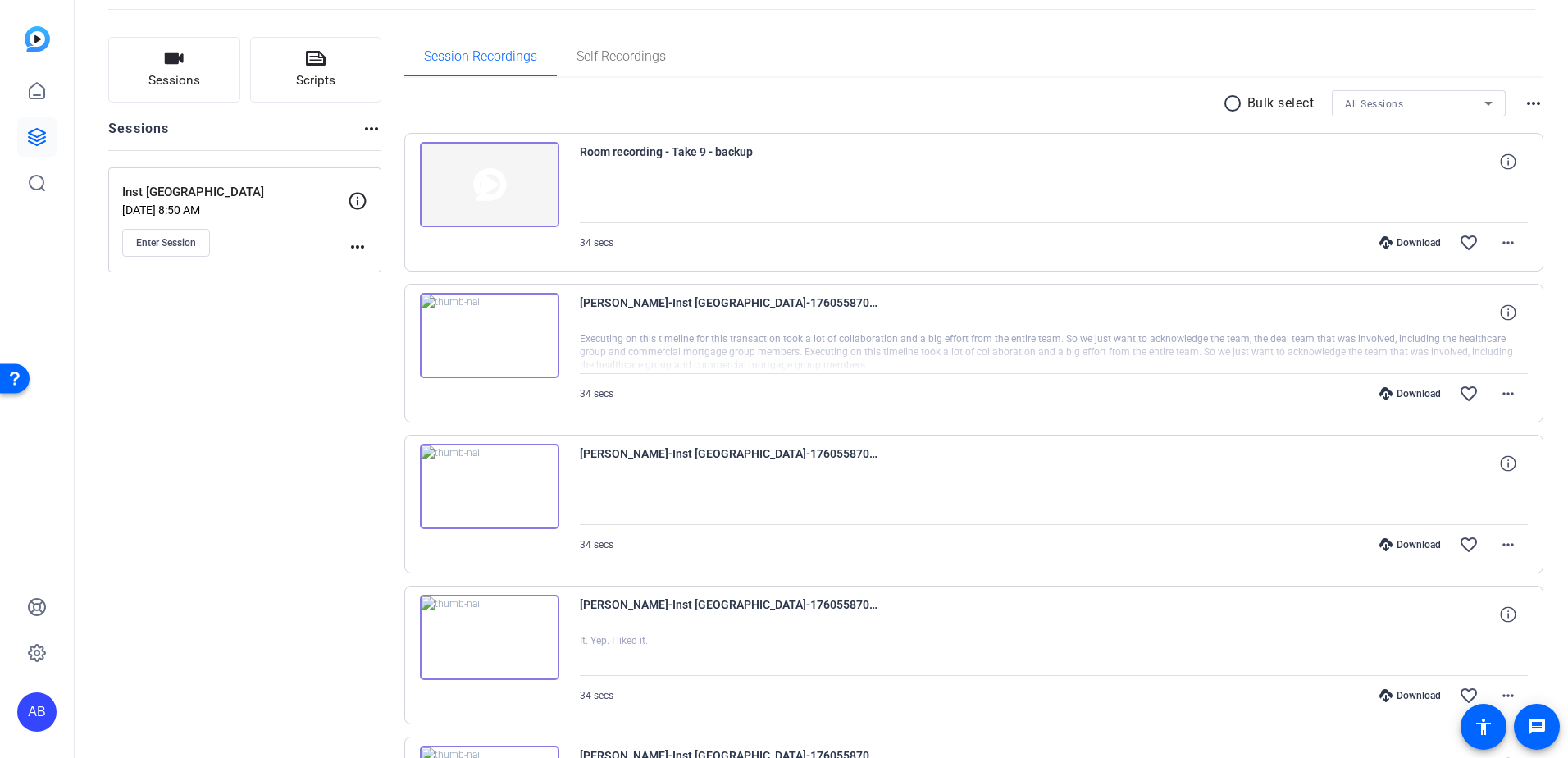
scroll to position [164, 0]
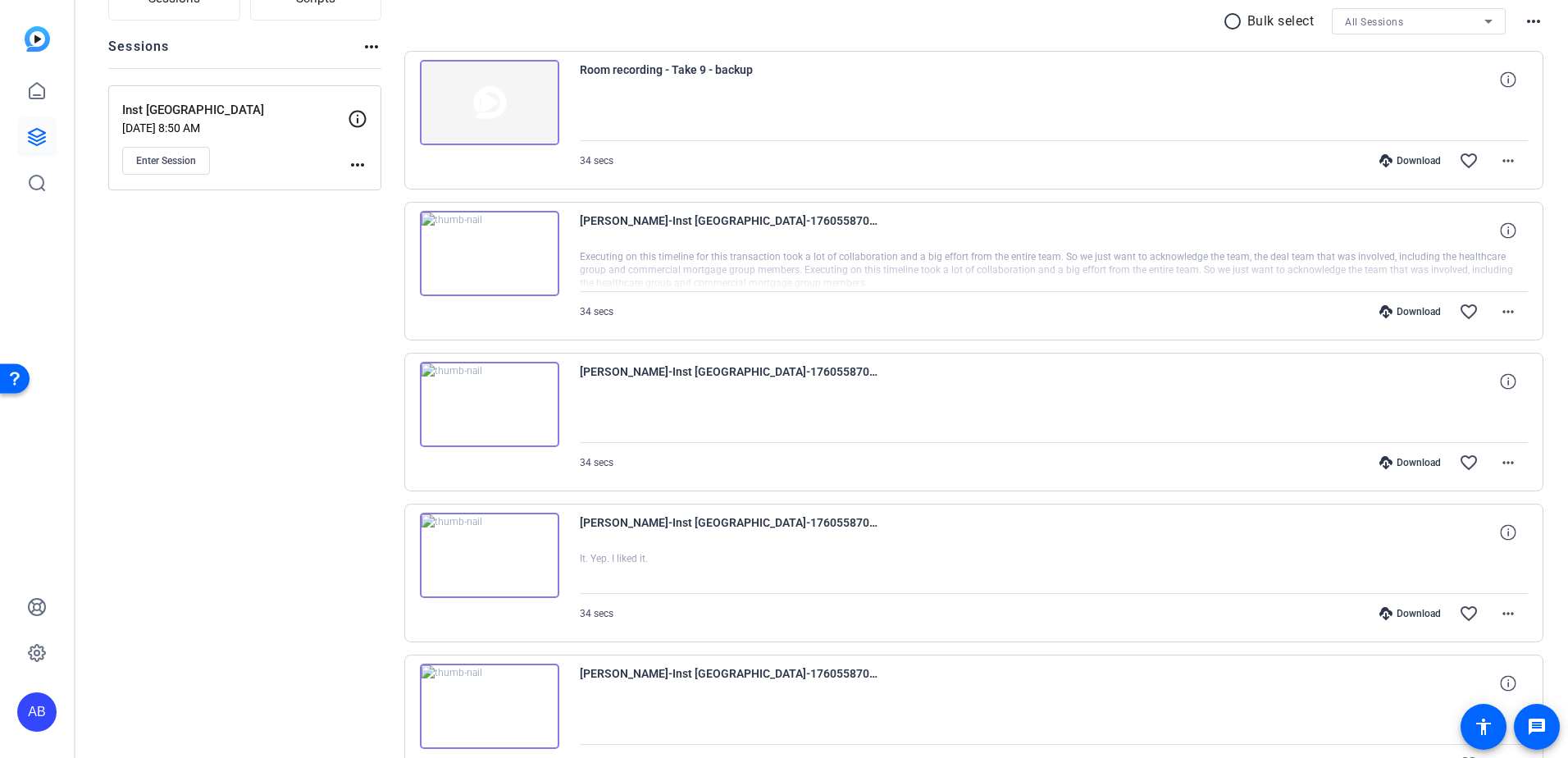
click at [1391, 308] on div "Download" at bounding box center [1410, 311] width 78 height 13
click at [1026, 315] on div "Download favorite_border more_horiz" at bounding box center [1196, 311] width 665 height 39
click at [1512, 311] on span at bounding box center [1508, 311] width 39 height 39
click at [1457, 380] on span "Download MP4" at bounding box center [1457, 387] width 99 height 20
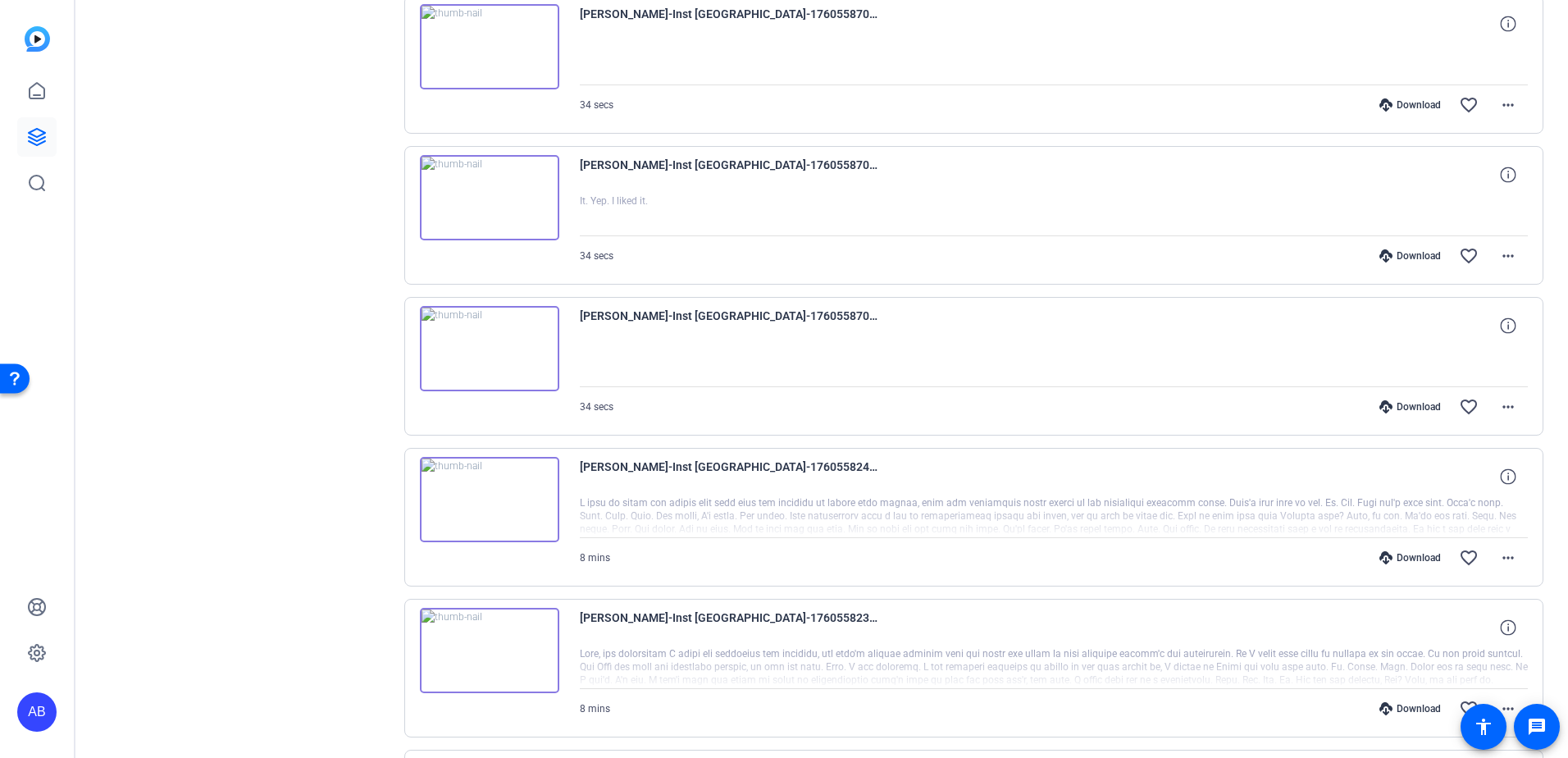
scroll to position [492, 0]
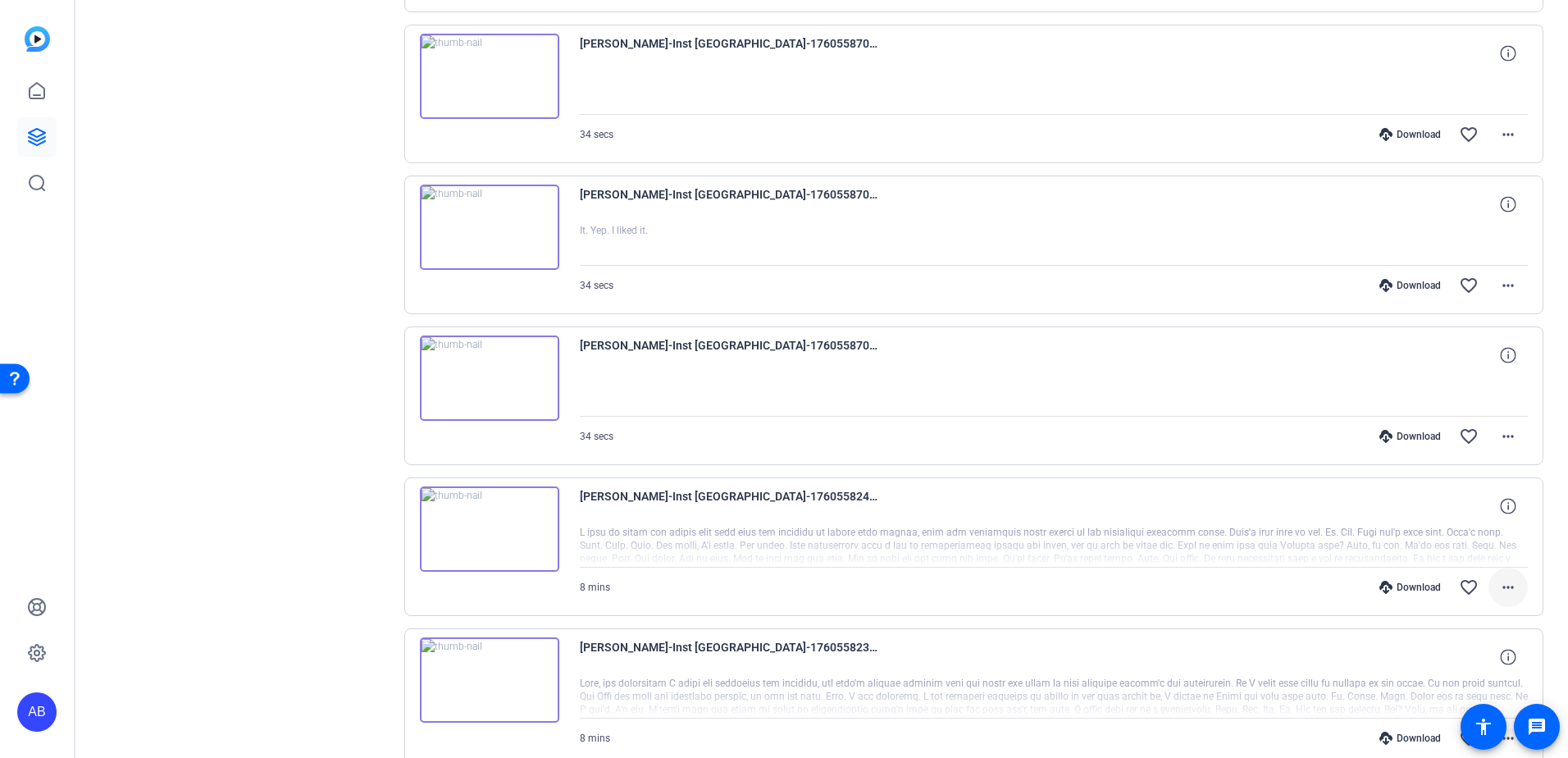
click at [1499, 580] on mat-icon "more_horiz" at bounding box center [1509, 587] width 20 height 20
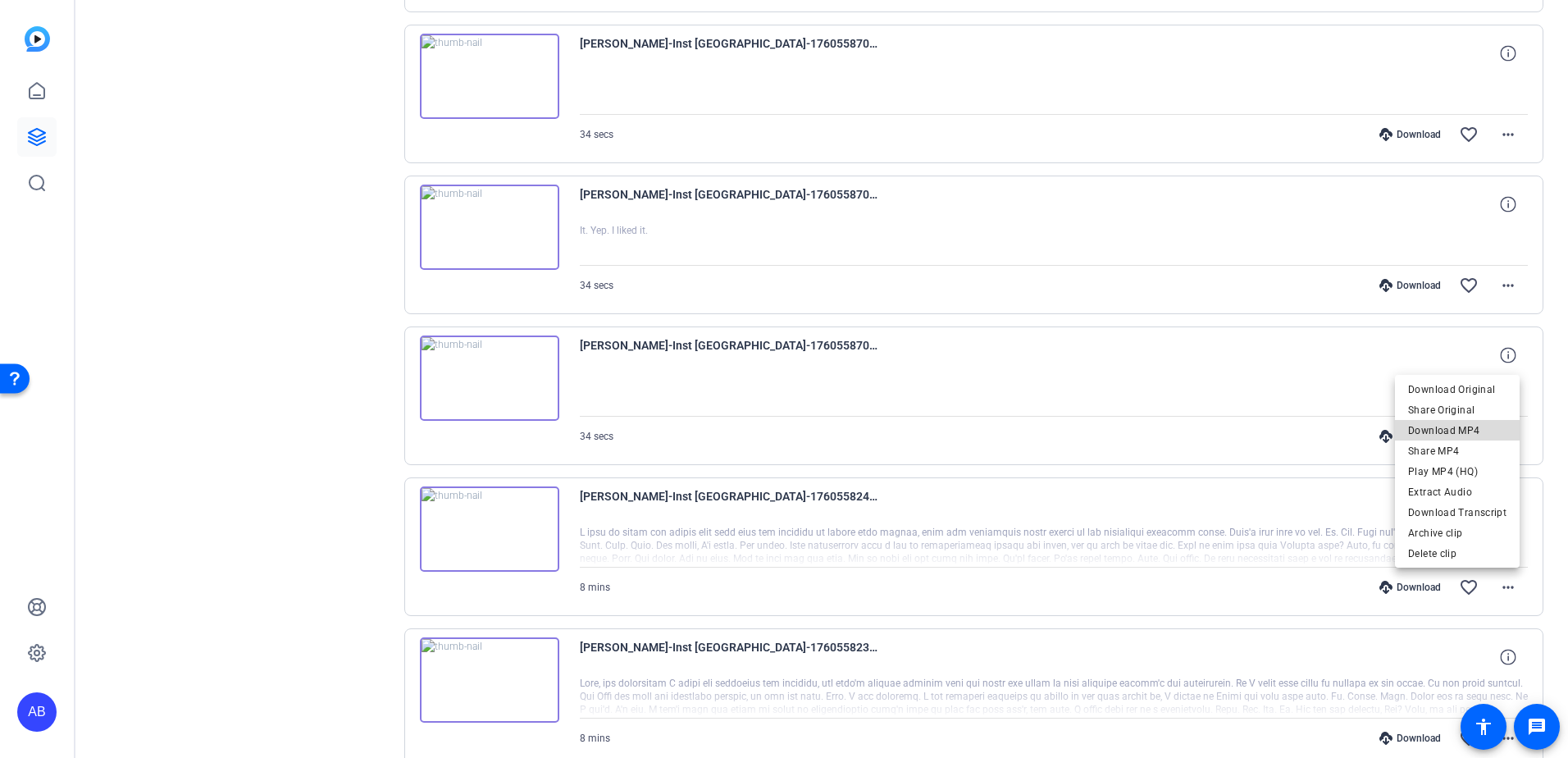
click at [1459, 424] on span "Download MP4" at bounding box center [1457, 431] width 99 height 20
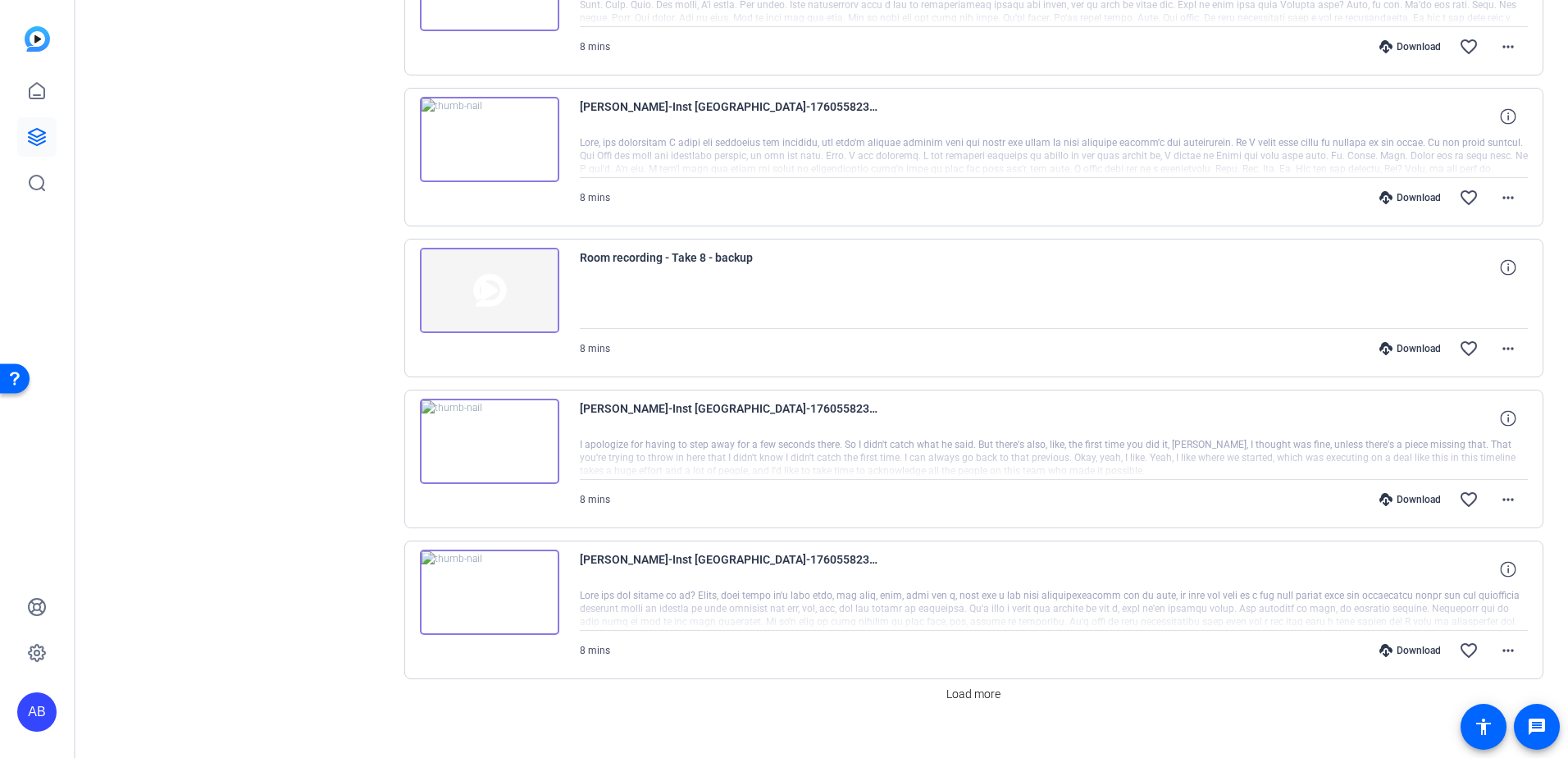
scroll to position [1056, 0]
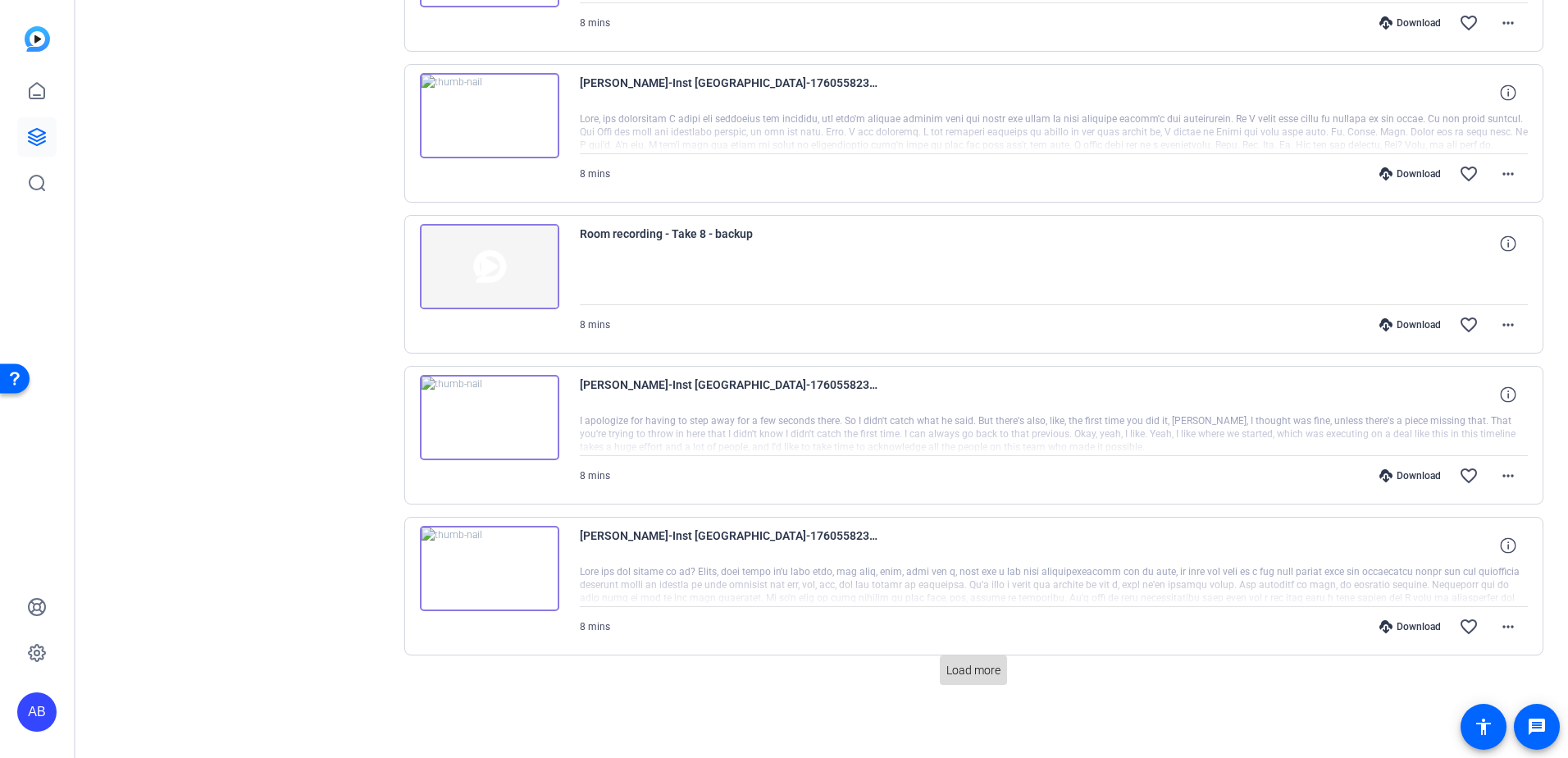
click at [986, 668] on span "Load more" at bounding box center [974, 671] width 54 height 17
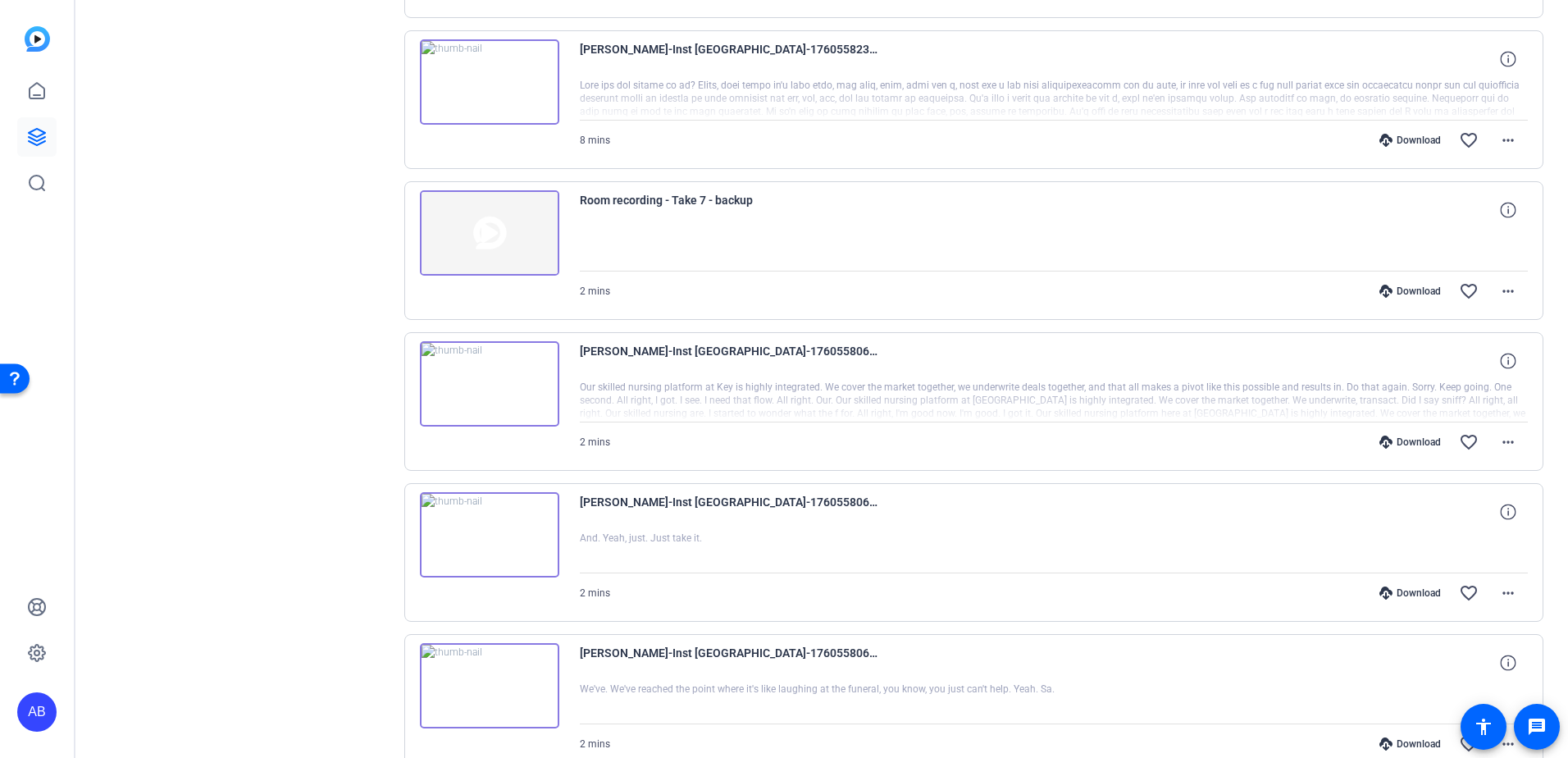
scroll to position [1543, 0]
click at [1504, 440] on mat-icon "more_horiz" at bounding box center [1509, 441] width 20 height 20
click at [1465, 515] on span "Download MP4" at bounding box center [1457, 516] width 99 height 20
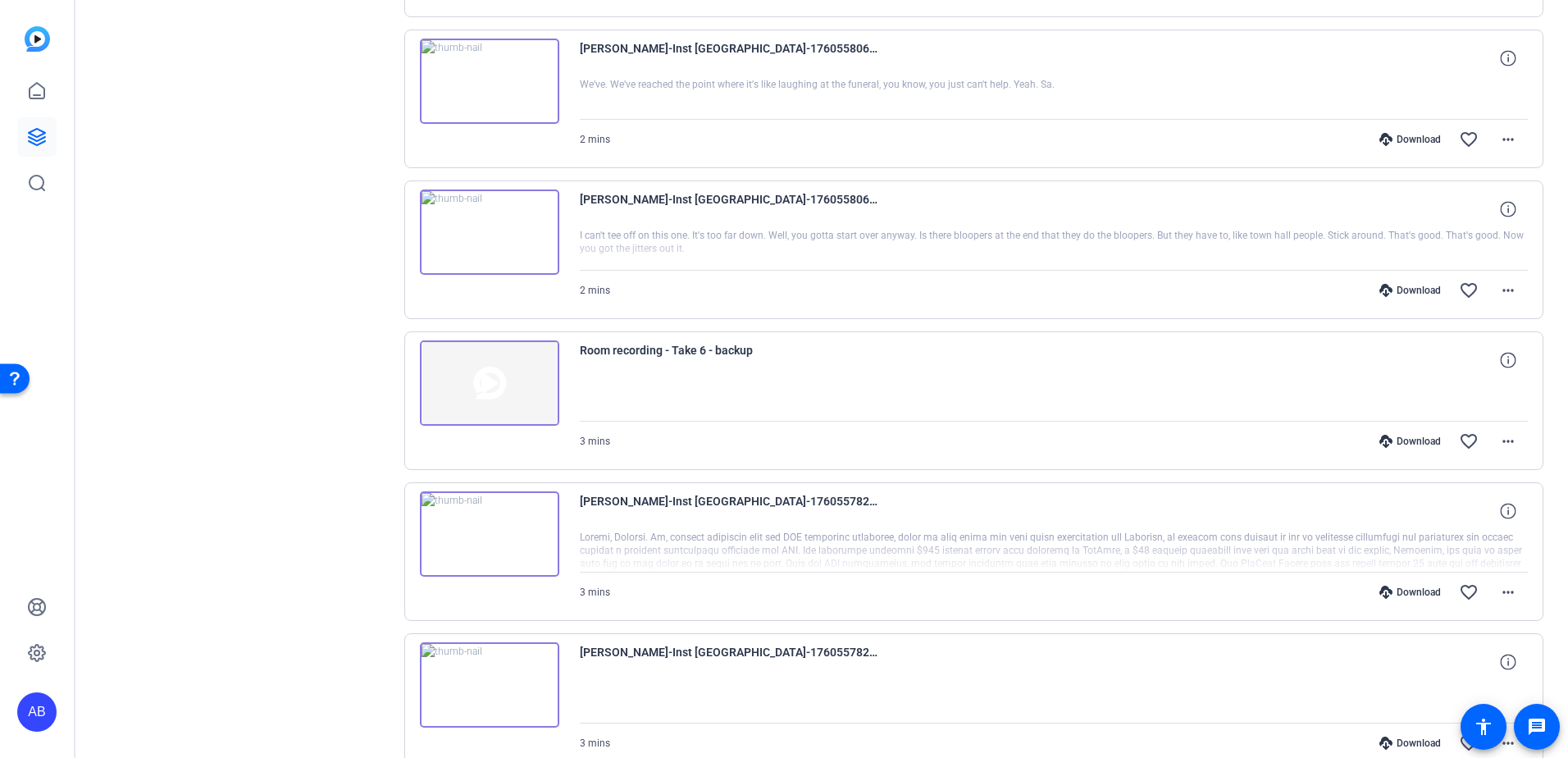
scroll to position [2118, 0]
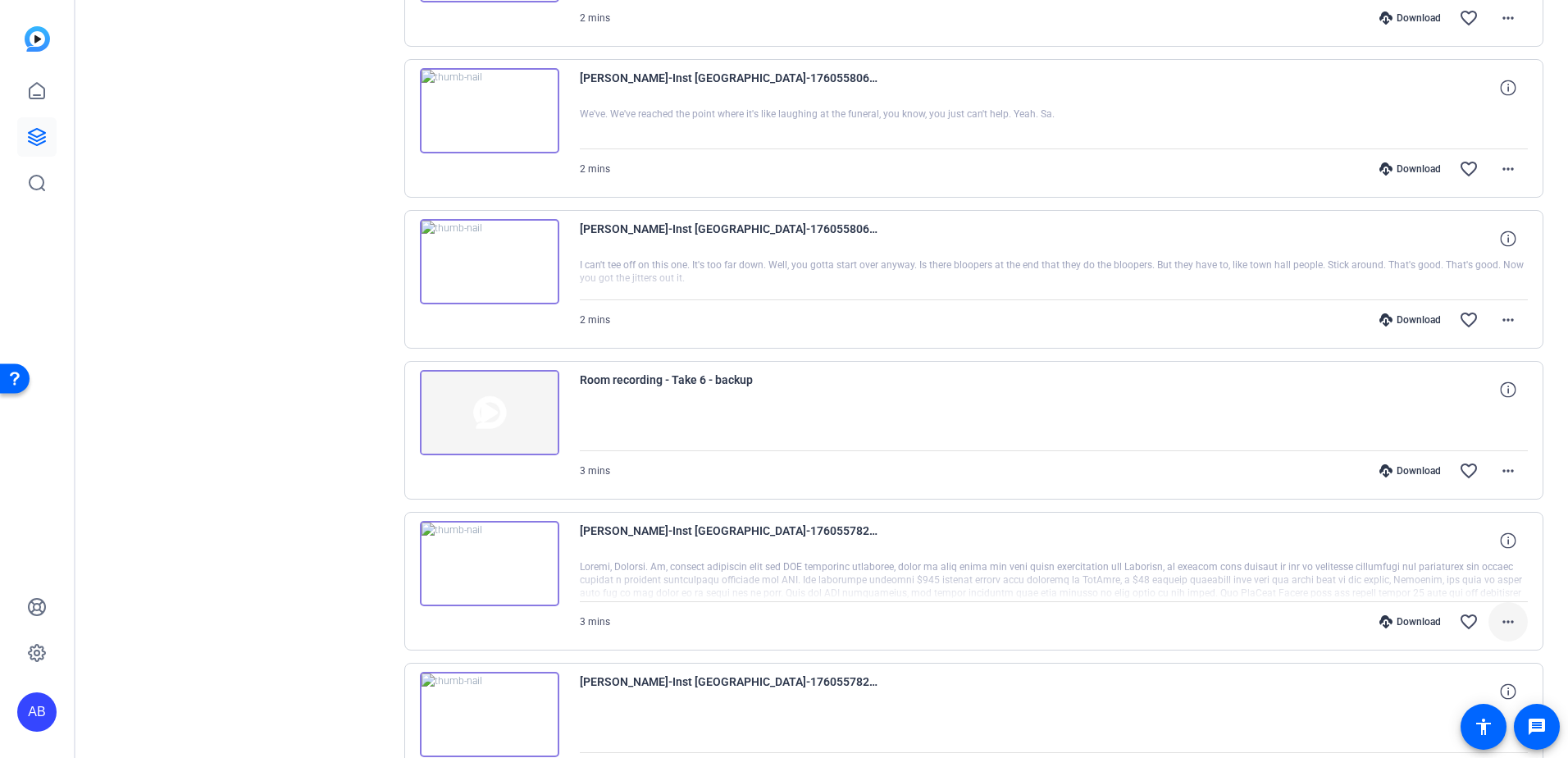
click at [1499, 621] on mat-icon "more_horiz" at bounding box center [1509, 621] width 20 height 20
click at [1457, 464] on span "Download MP4" at bounding box center [1457, 465] width 99 height 20
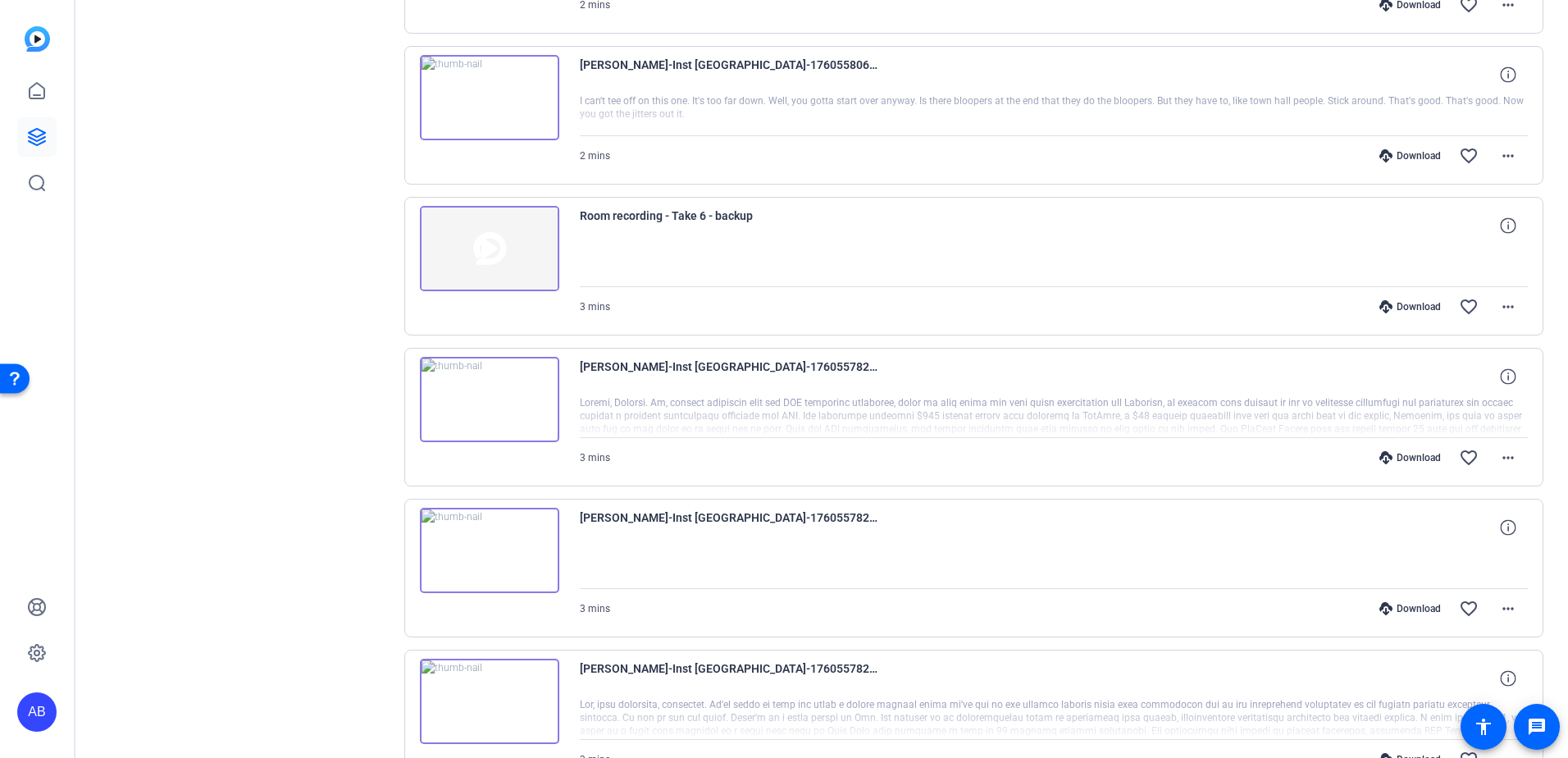
scroll to position [2445, 0]
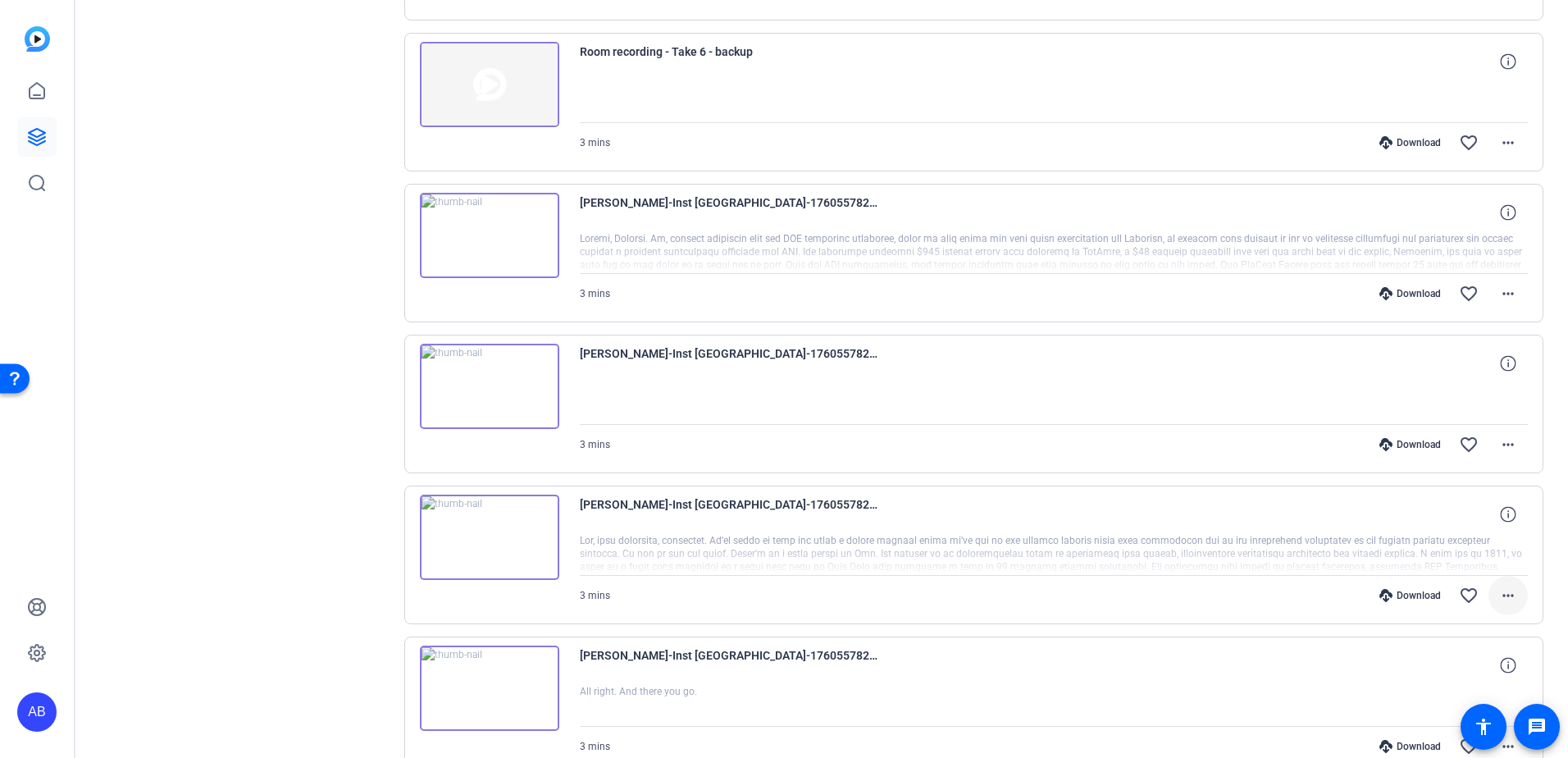
click at [1499, 593] on mat-icon "more_horiz" at bounding box center [1509, 595] width 20 height 20
click at [1443, 434] on span "Download MP4" at bounding box center [1457, 438] width 99 height 20
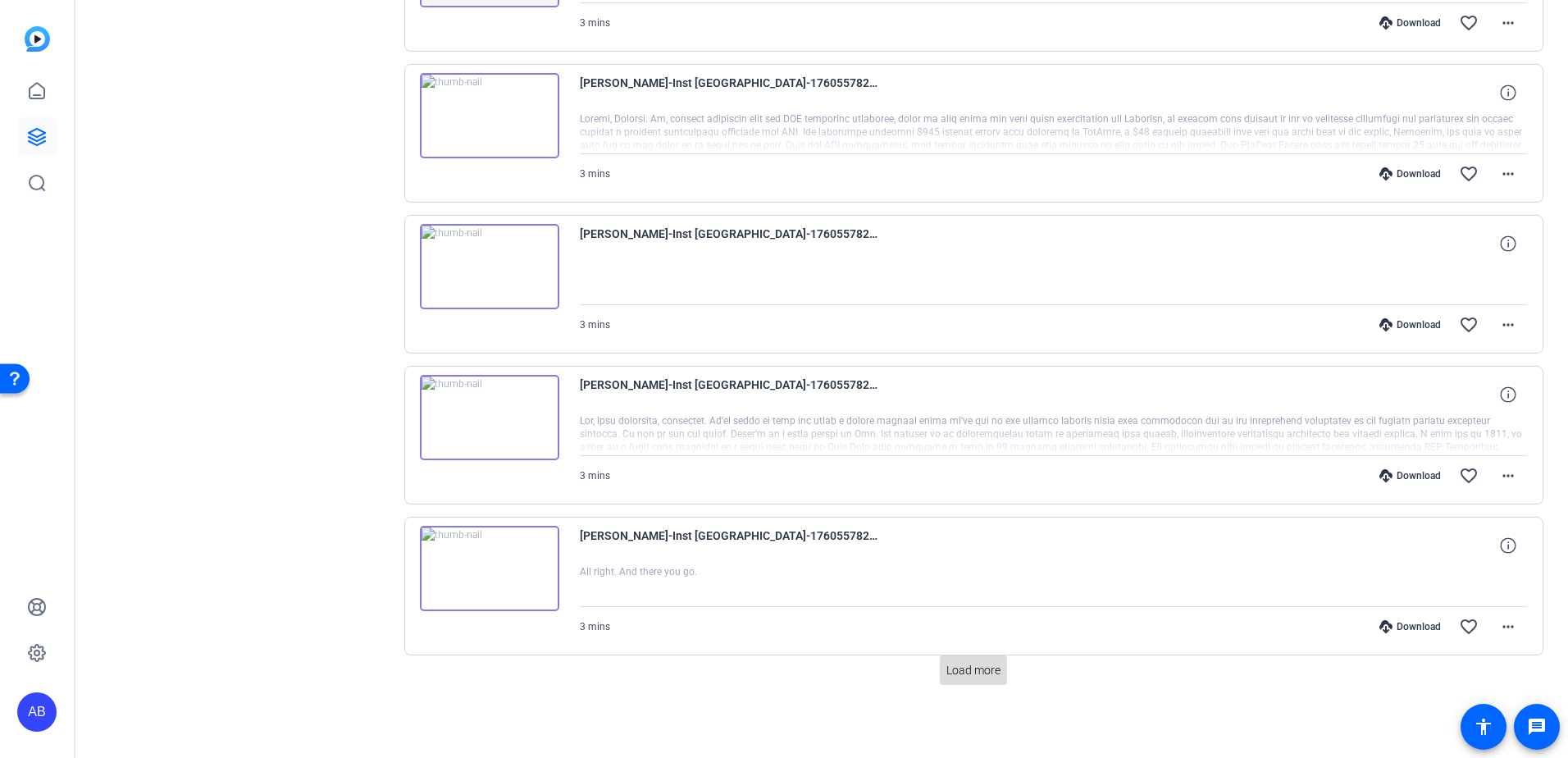
click at [975, 665] on span "Load more" at bounding box center [974, 671] width 54 height 17
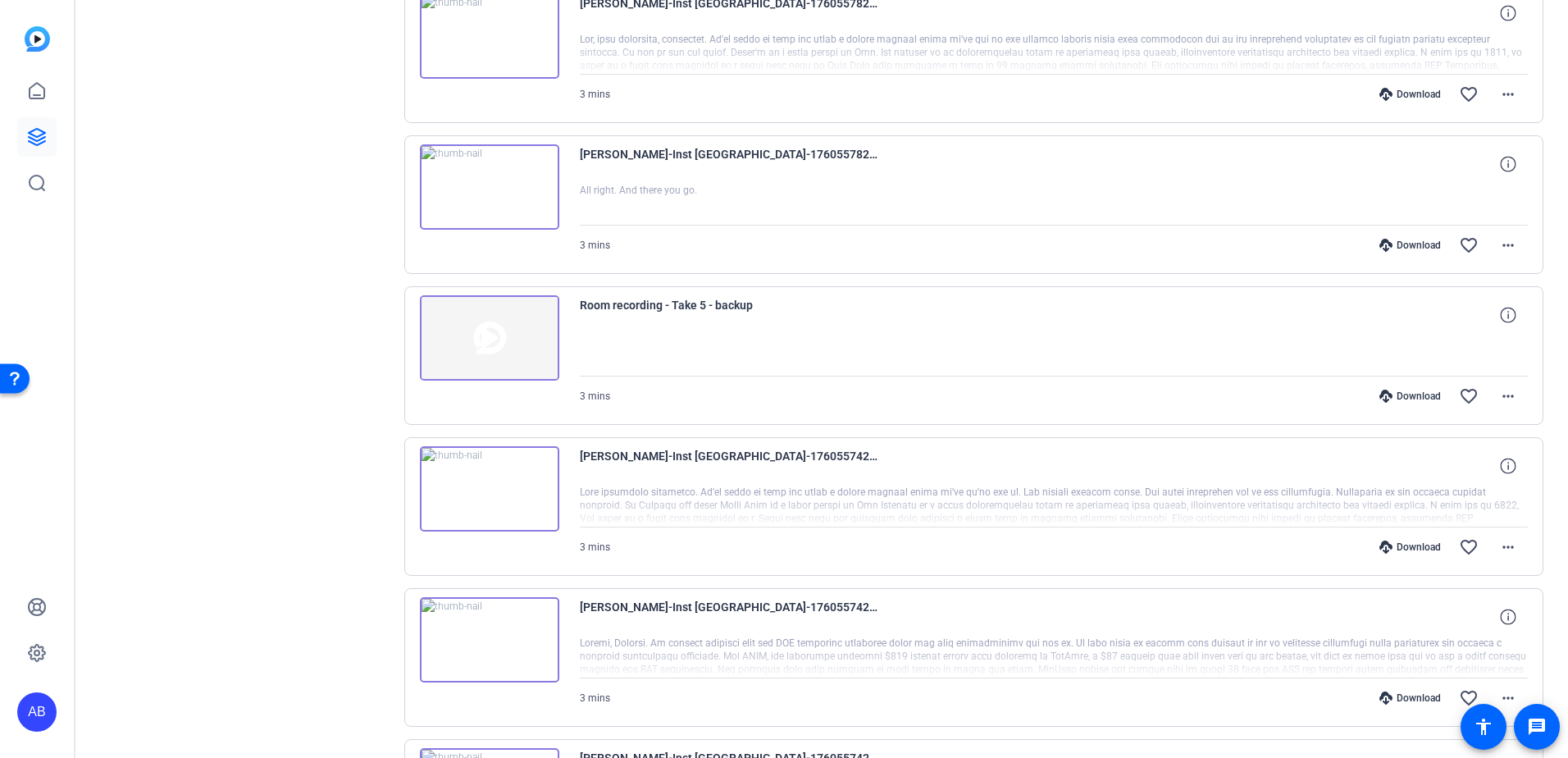
scroll to position [2975, 0]
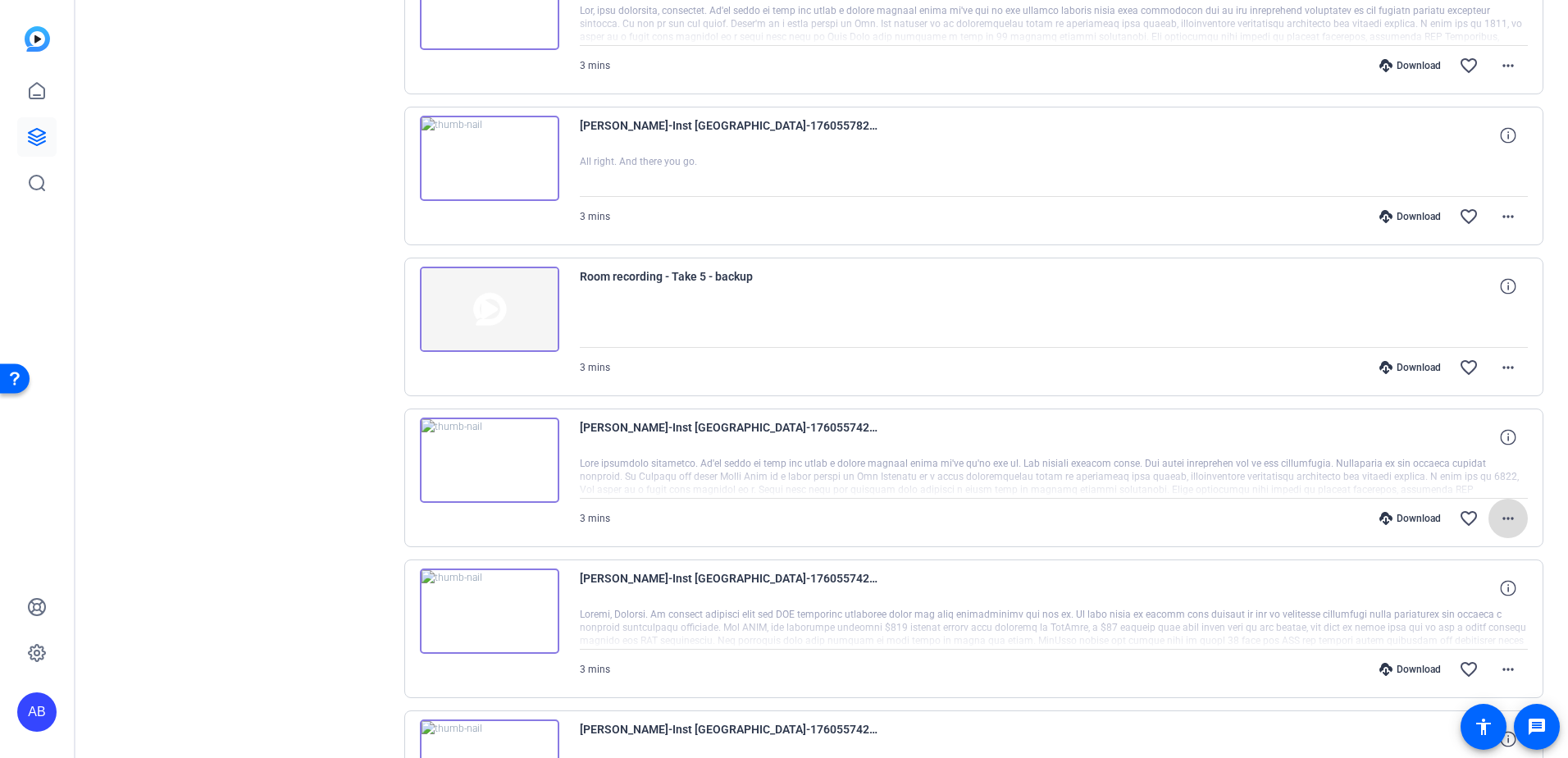
click at [1499, 519] on mat-icon "more_horiz" at bounding box center [1509, 518] width 20 height 20
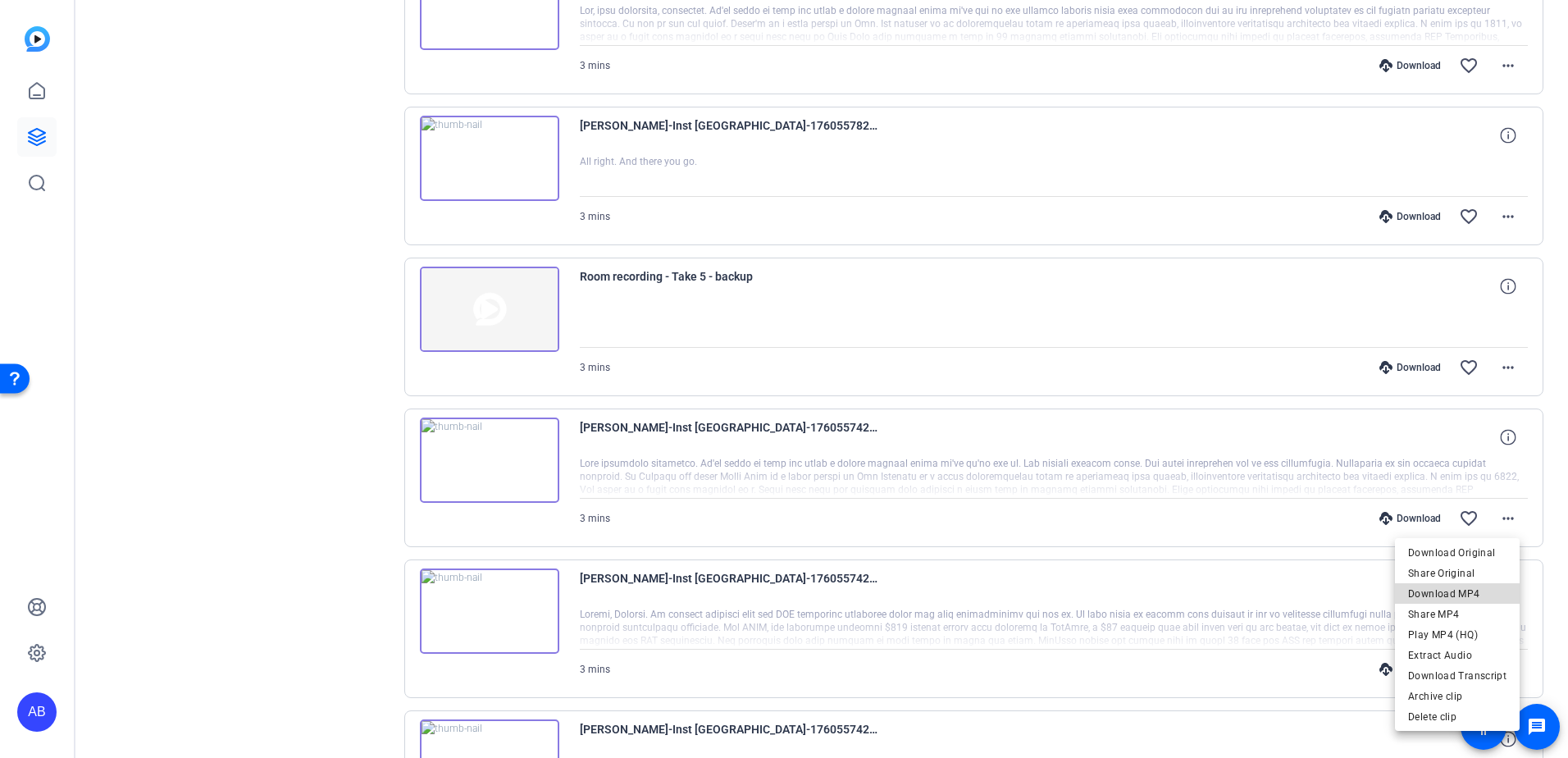
click at [1433, 592] on span "Download MP4" at bounding box center [1457, 594] width 99 height 20
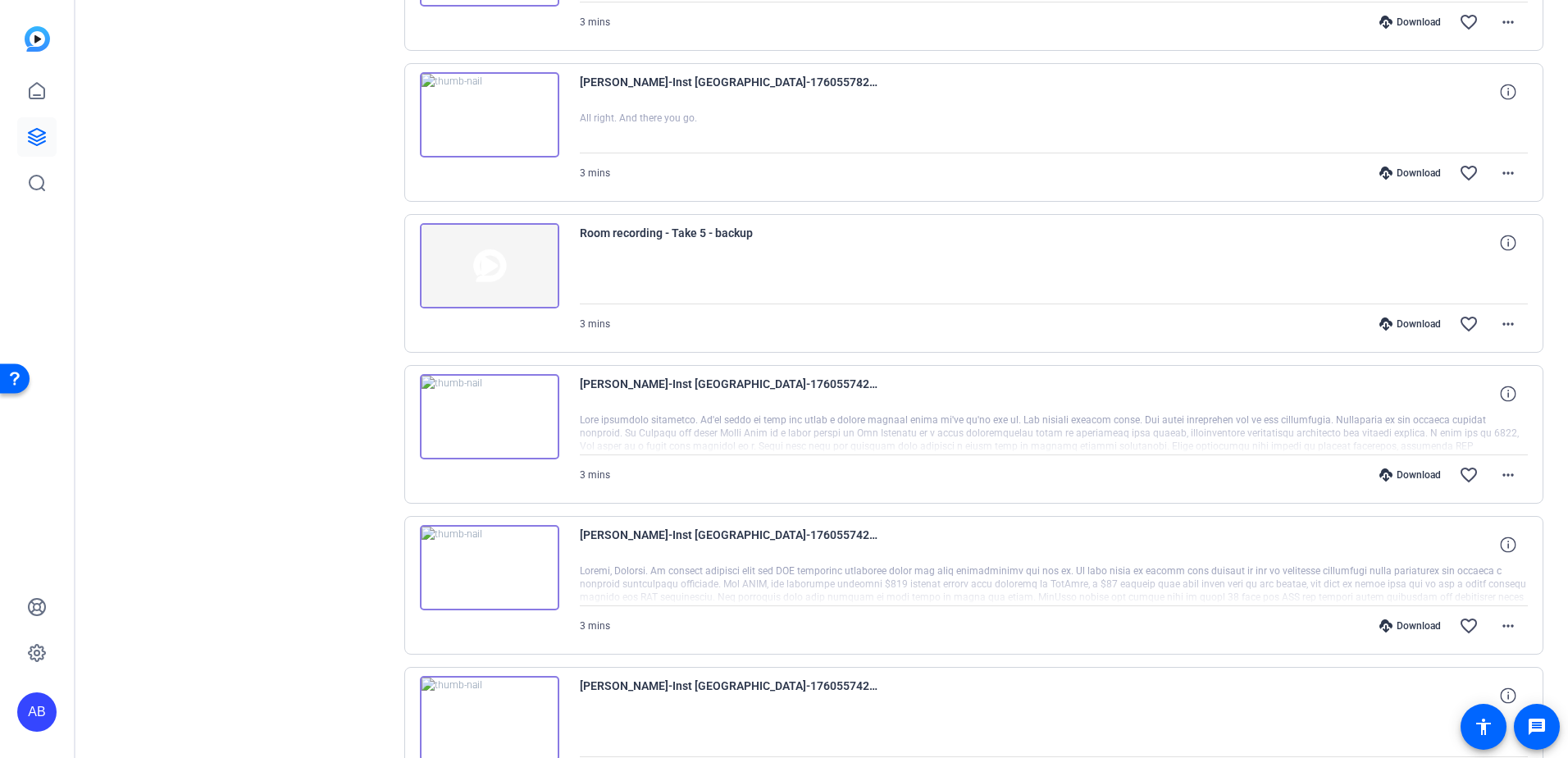
scroll to position [3057, 0]
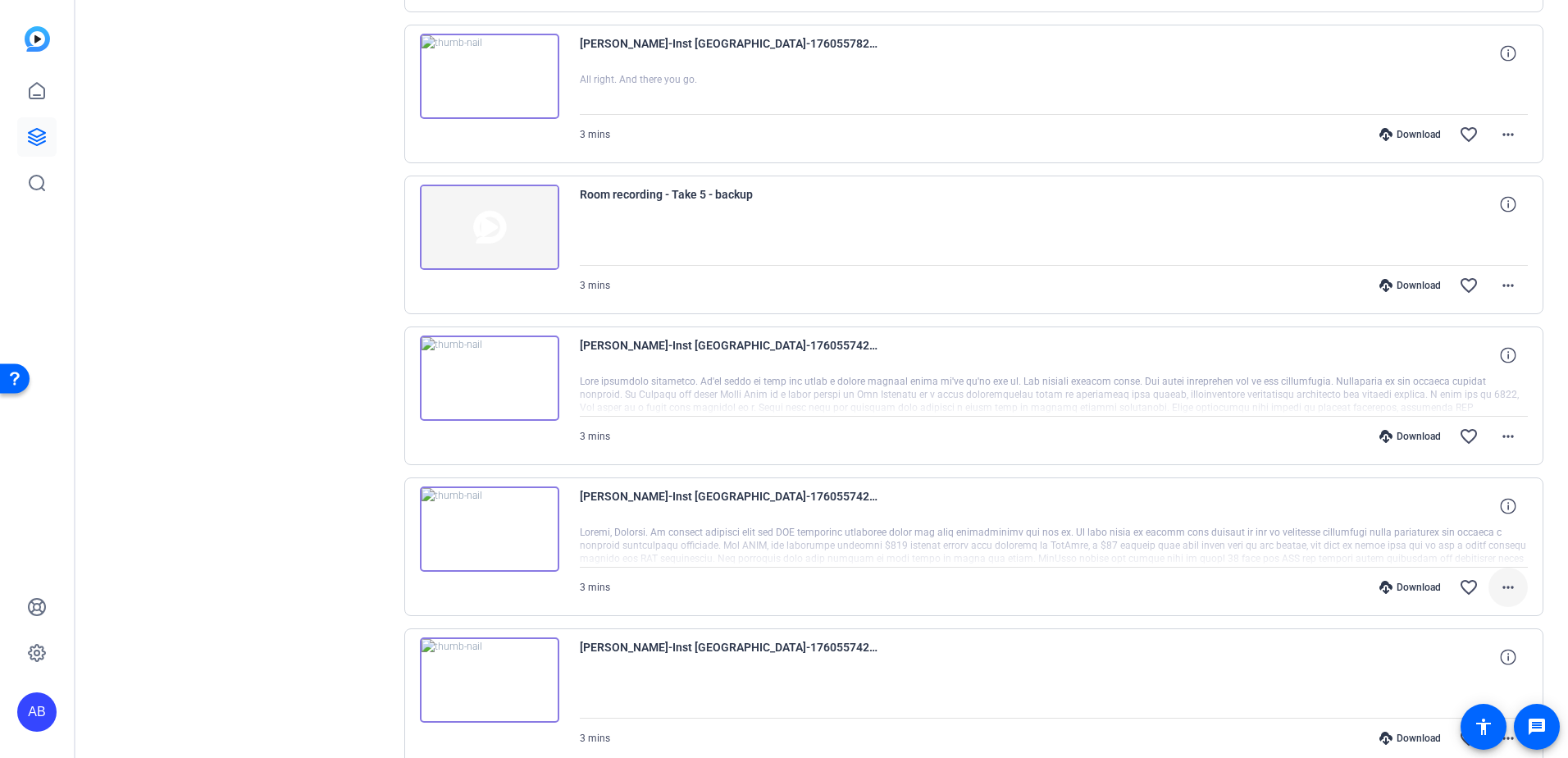
click at [1509, 589] on mat-icon "more_horiz" at bounding box center [1509, 587] width 20 height 20
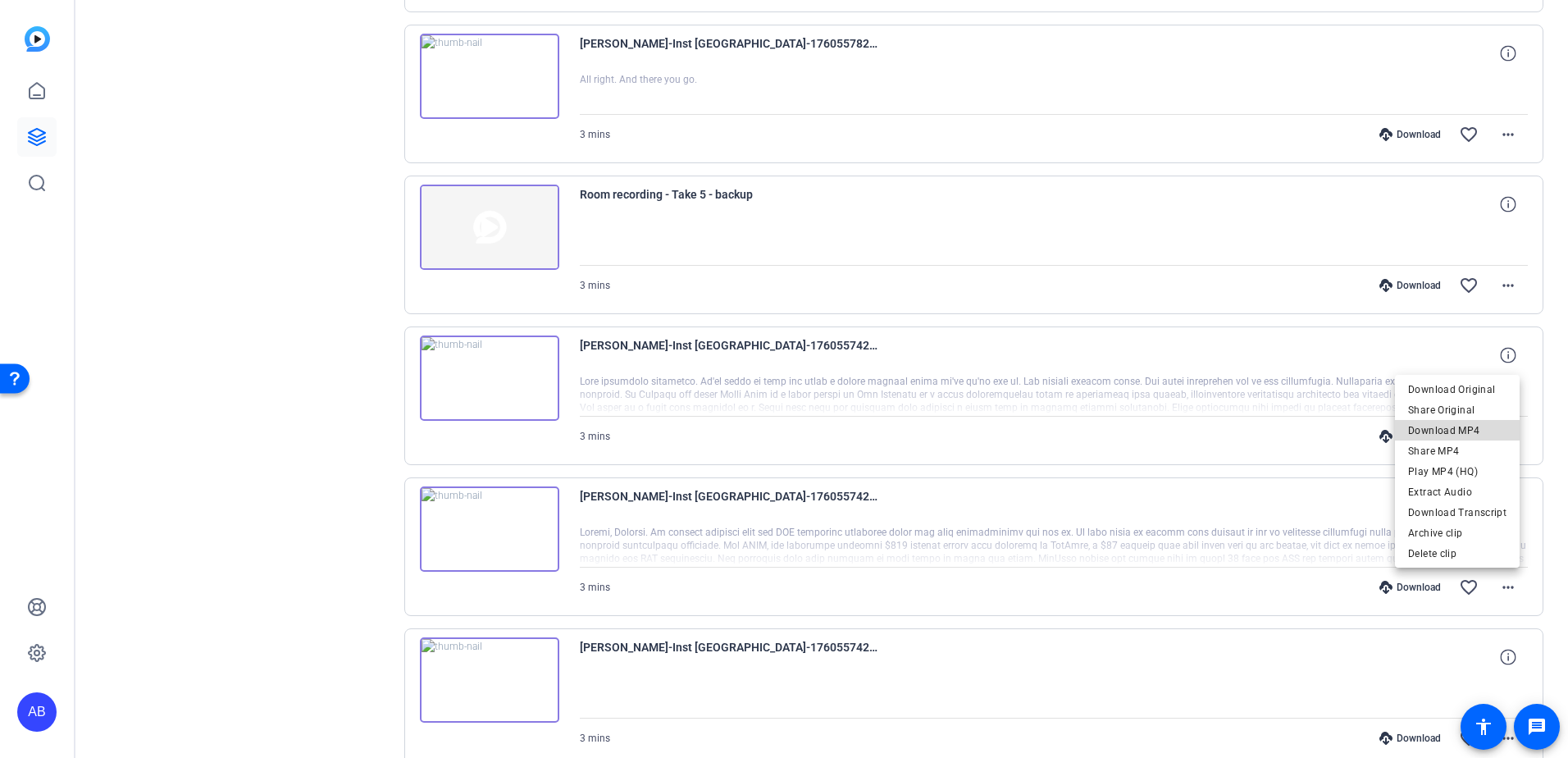
click at [1450, 430] on span "Download MP4" at bounding box center [1457, 431] width 99 height 20
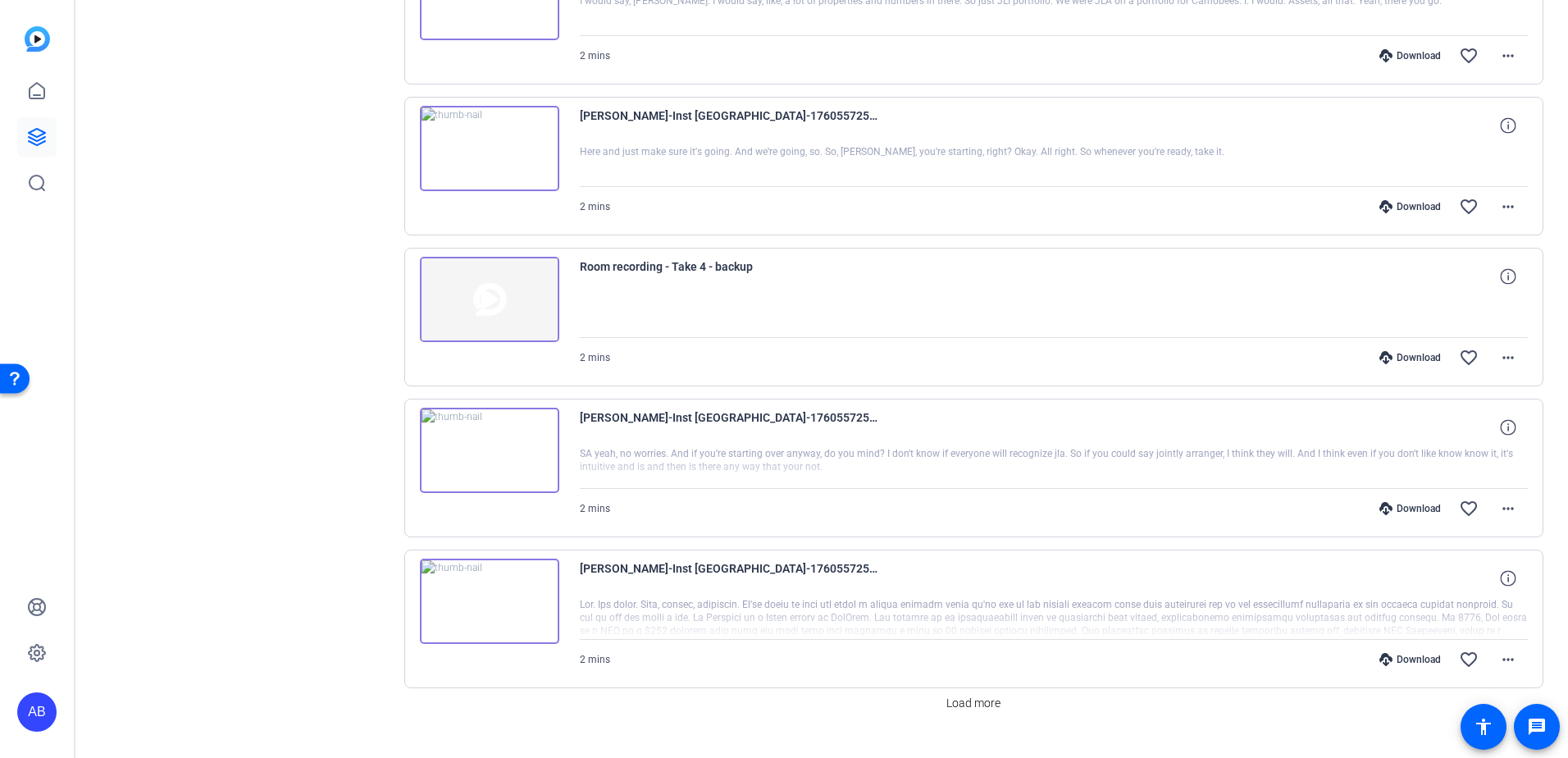
scroll to position [4074, 0]
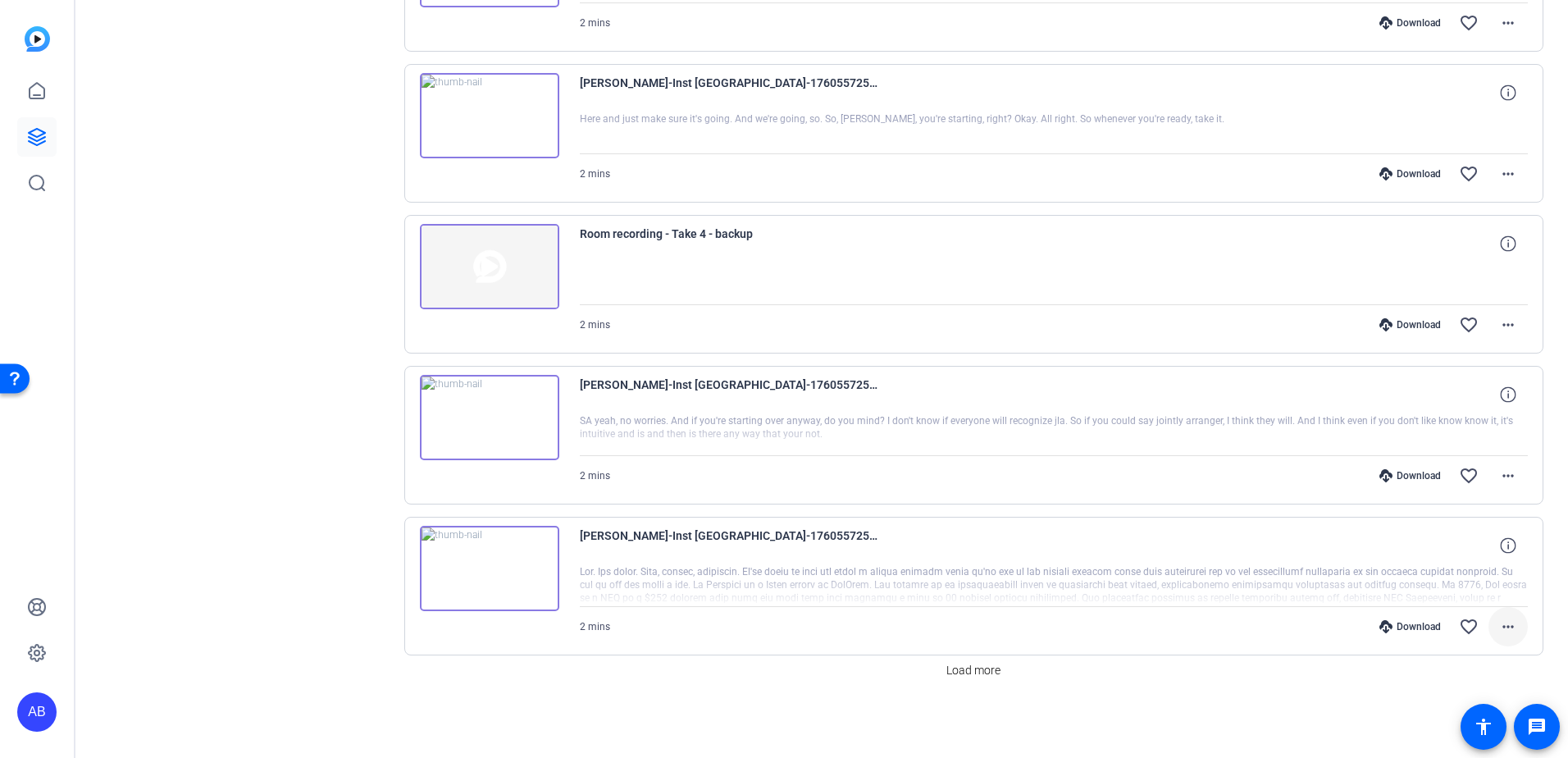
click at [1503, 636] on mat-icon "more_horiz" at bounding box center [1509, 626] width 20 height 20
click at [1454, 469] on span "Download MP4" at bounding box center [1457, 470] width 99 height 20
click at [971, 678] on span "Load more" at bounding box center [974, 671] width 54 height 17
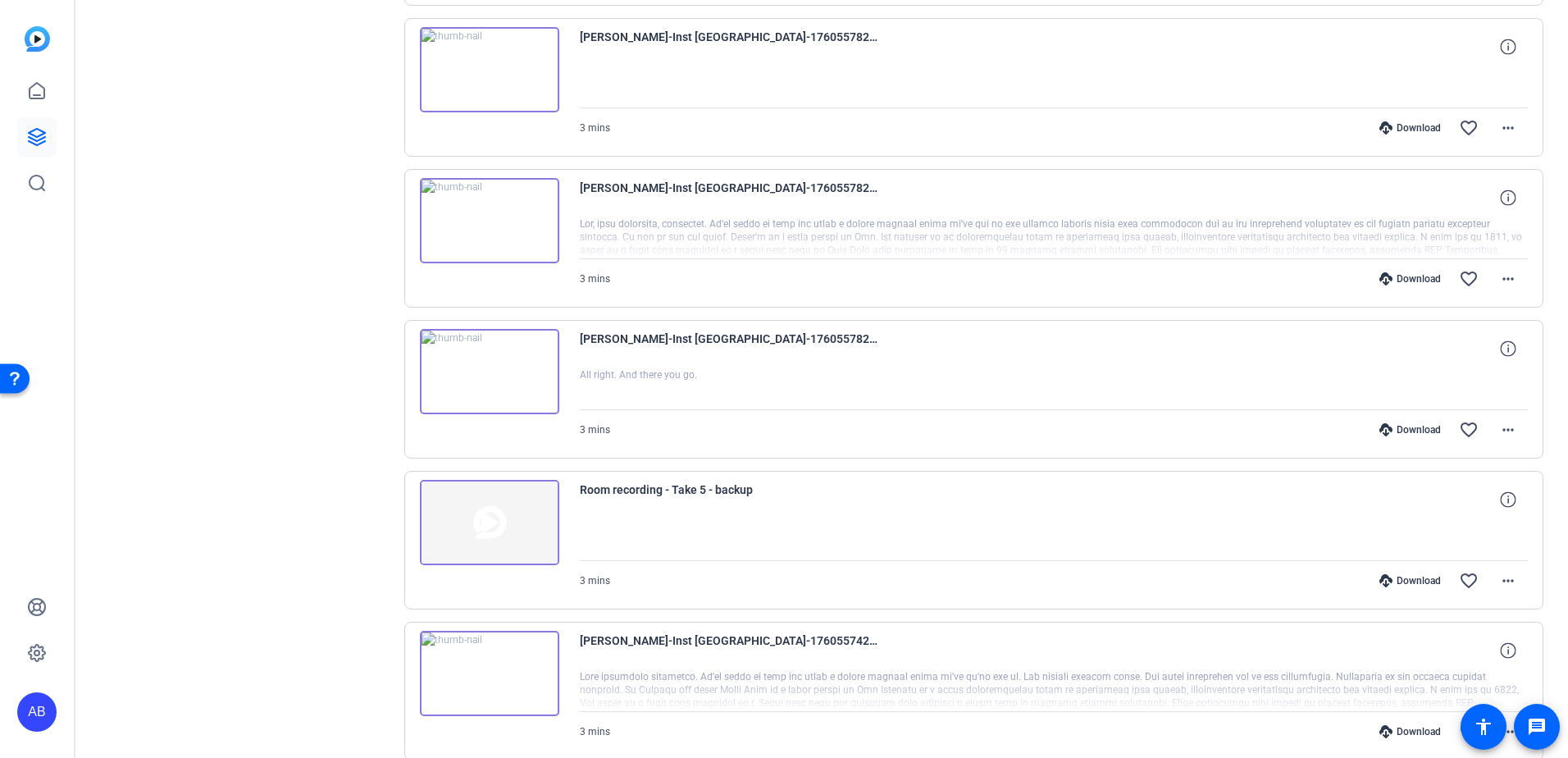
scroll to position [2352, 0]
